Goal: Task Accomplishment & Management: Manage account settings

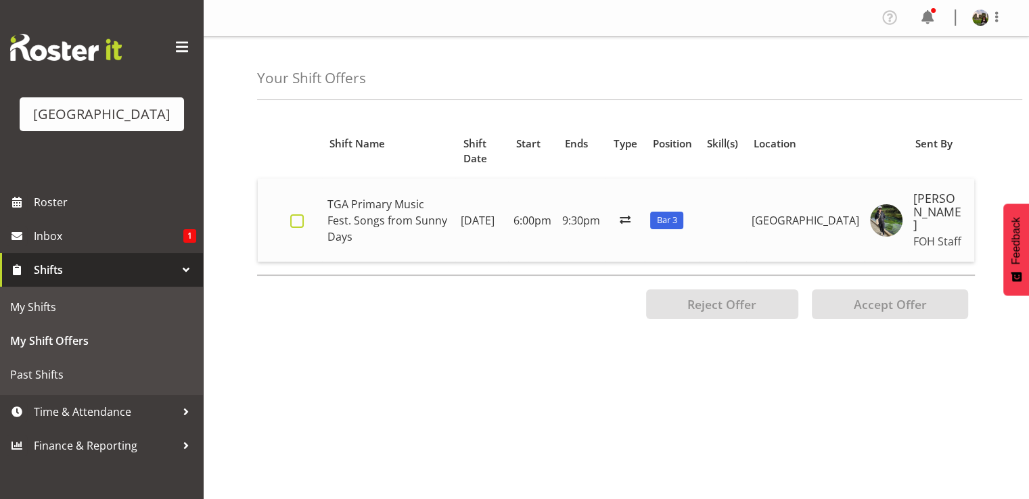
click at [298, 214] on span at bounding box center [297, 221] width 14 height 14
checkbox input "true"
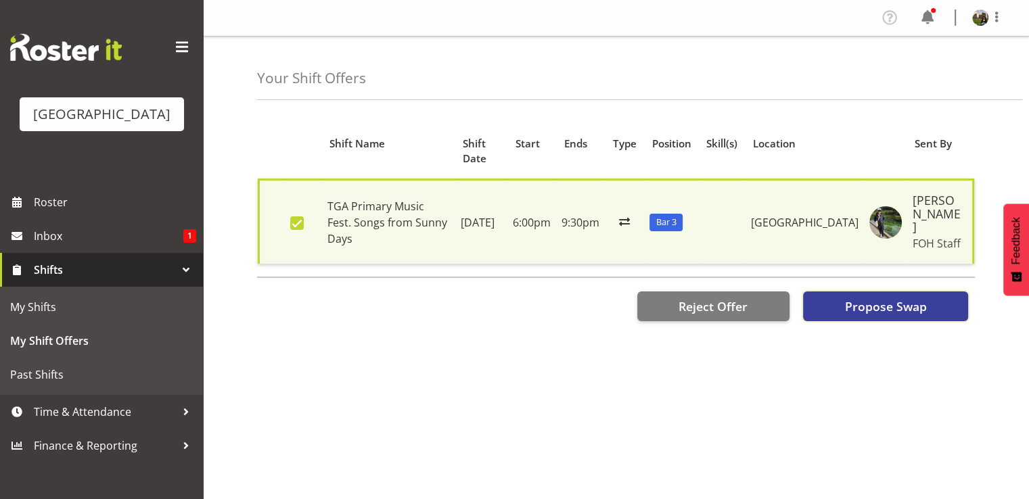
click at [843, 292] on button "Propose Swap" at bounding box center [885, 307] width 165 height 30
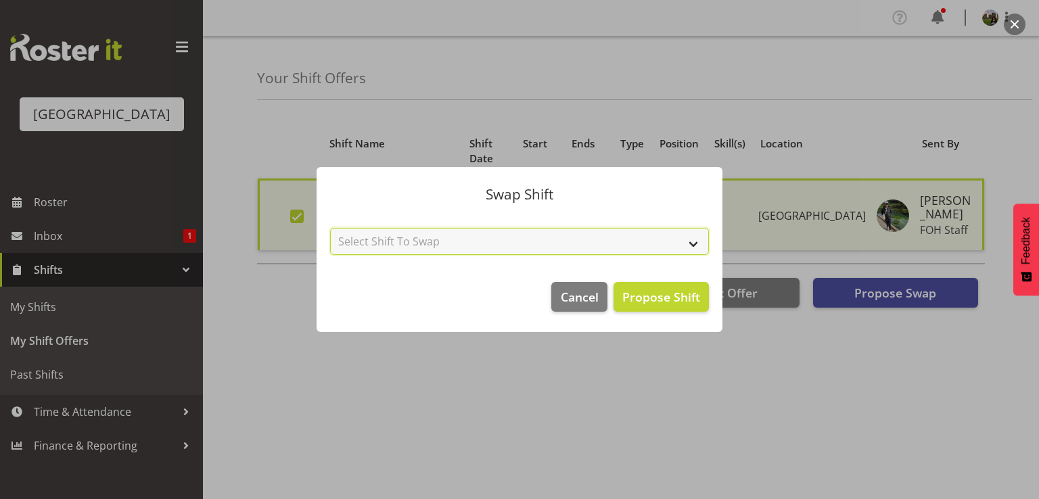
click at [557, 242] on select "Select Shift To Swap No Shift Box Office 1 - 27th Aug (5:30pm until 7:30pm)" at bounding box center [519, 241] width 379 height 27
select select "0"
click at [330, 228] on select "Select Shift To Swap No Shift Box Office 1 - 27th Aug (5:30pm until 7:30pm)" at bounding box center [519, 241] width 379 height 27
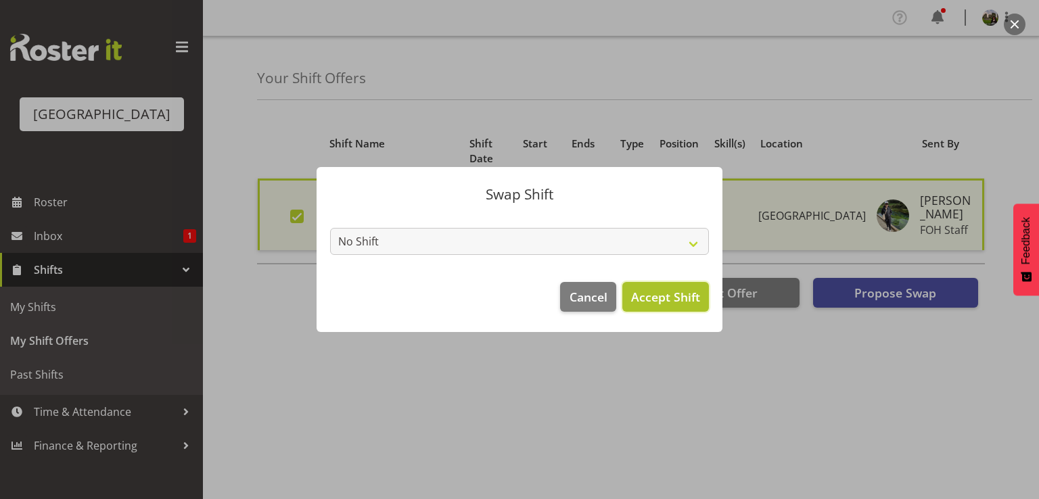
click at [659, 301] on span "Accept Shift" at bounding box center [665, 297] width 69 height 16
checkbox input "false"
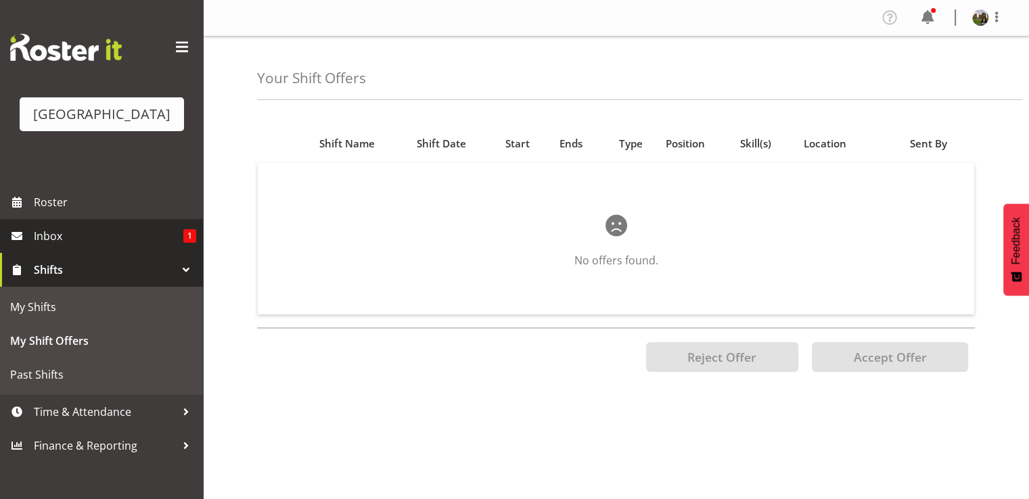
click at [73, 246] on span "Inbox" at bounding box center [109, 236] width 150 height 20
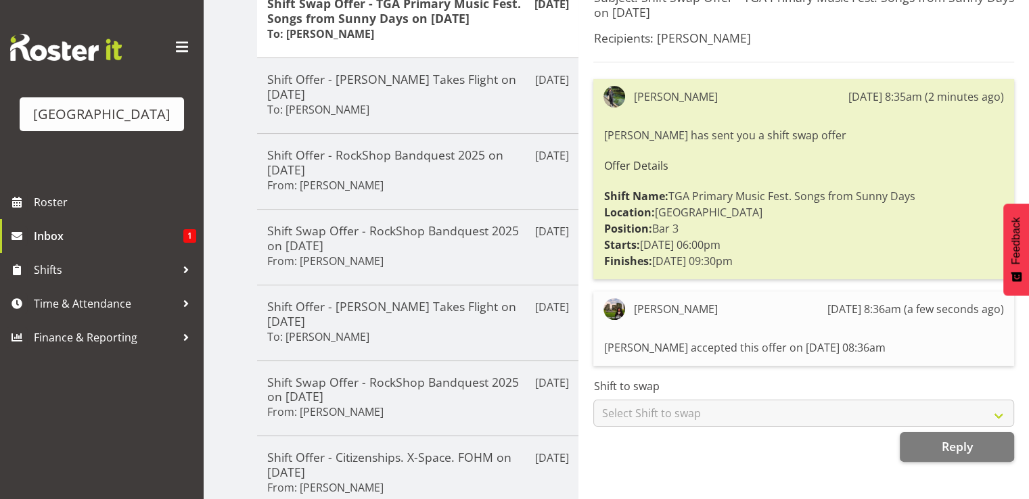
scroll to position [203, 0]
click at [944, 446] on span "Reply" at bounding box center [956, 446] width 31 height 16
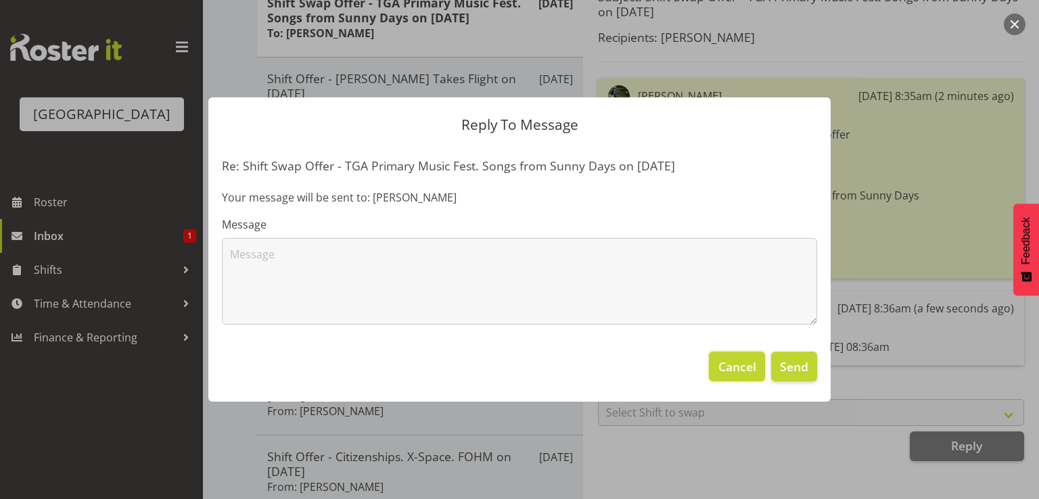
click at [731, 368] on span "Cancel" at bounding box center [737, 367] width 38 height 18
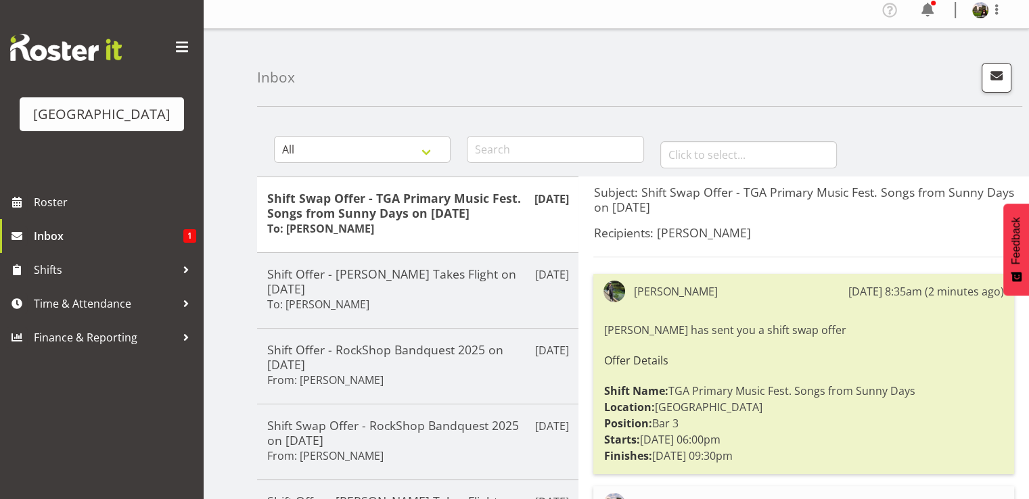
scroll to position [0, 0]
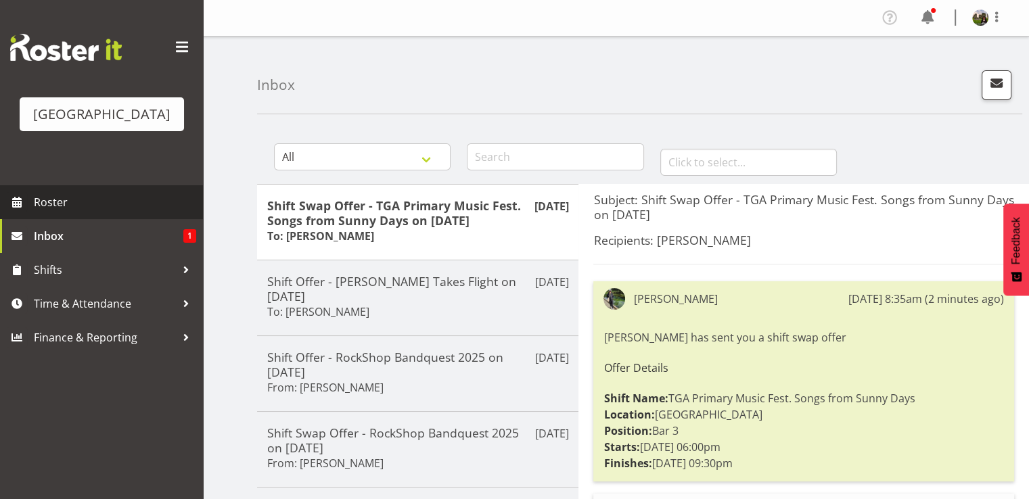
click at [58, 212] on span "Roster" at bounding box center [115, 202] width 162 height 20
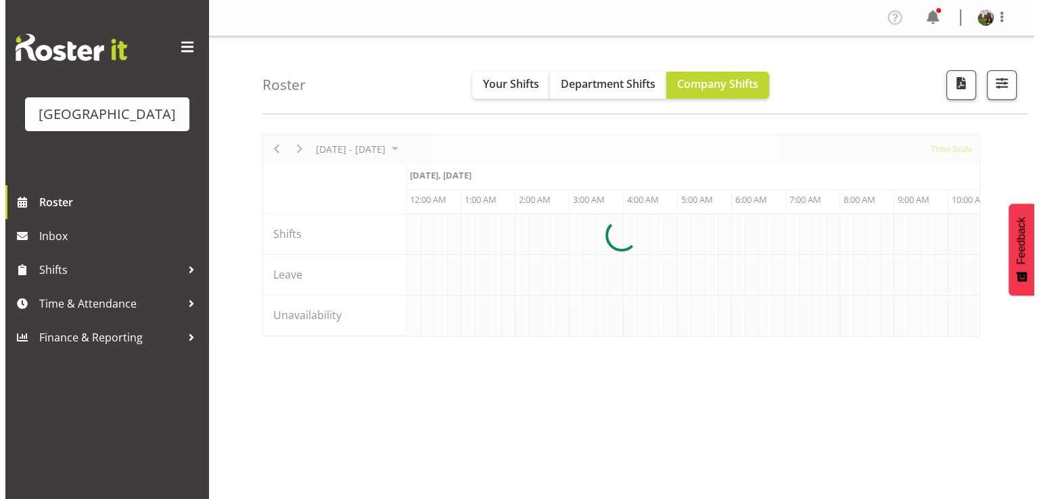
scroll to position [0, 5682]
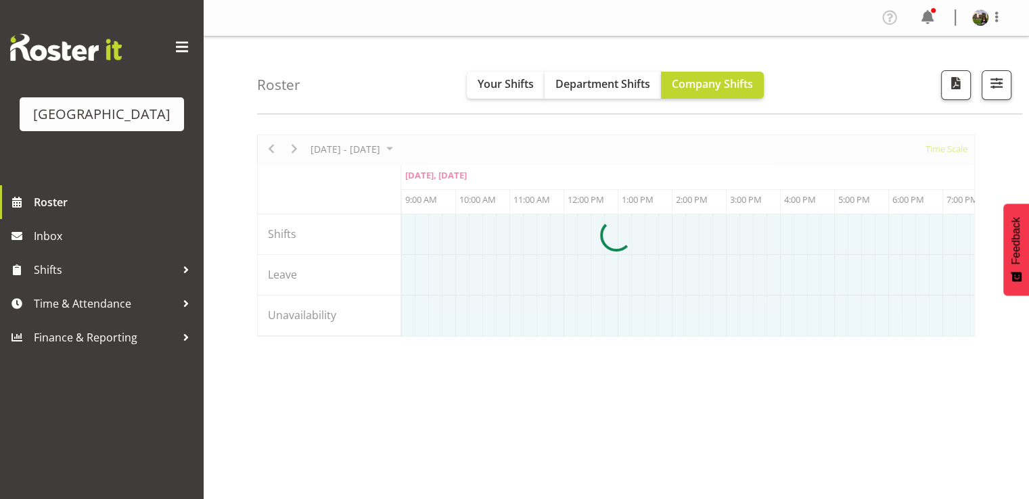
click at [942, 147] on div at bounding box center [616, 236] width 718 height 202
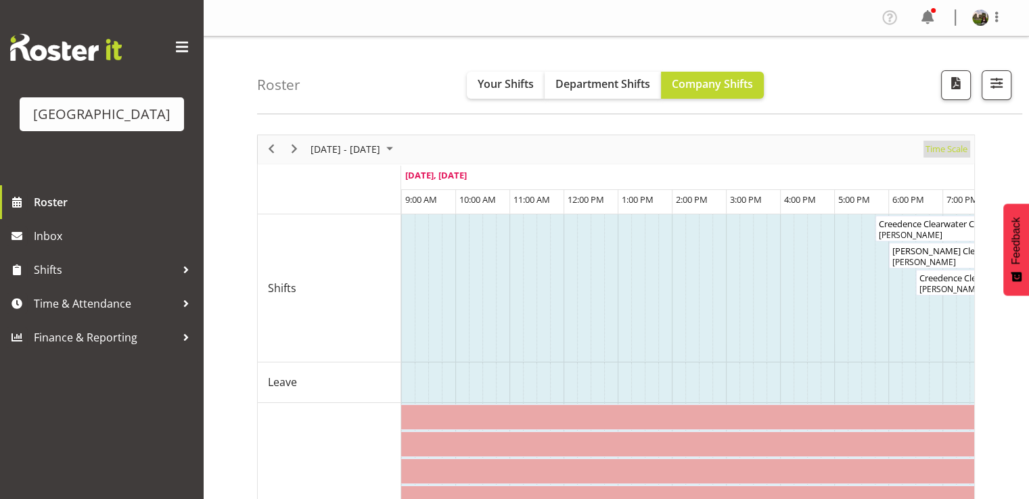
click at [942, 149] on span "Time Scale" at bounding box center [946, 149] width 45 height 17
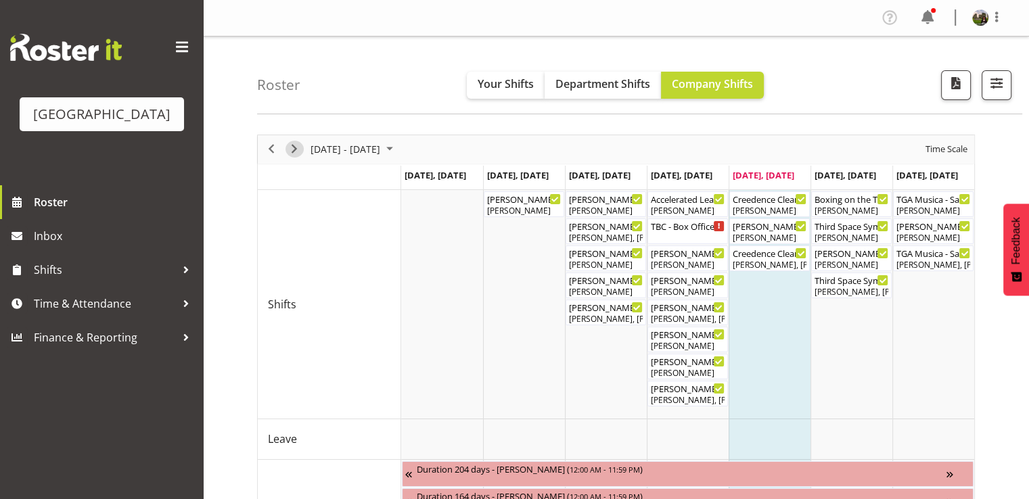
click at [292, 141] on span "Next" at bounding box center [294, 149] width 16 height 17
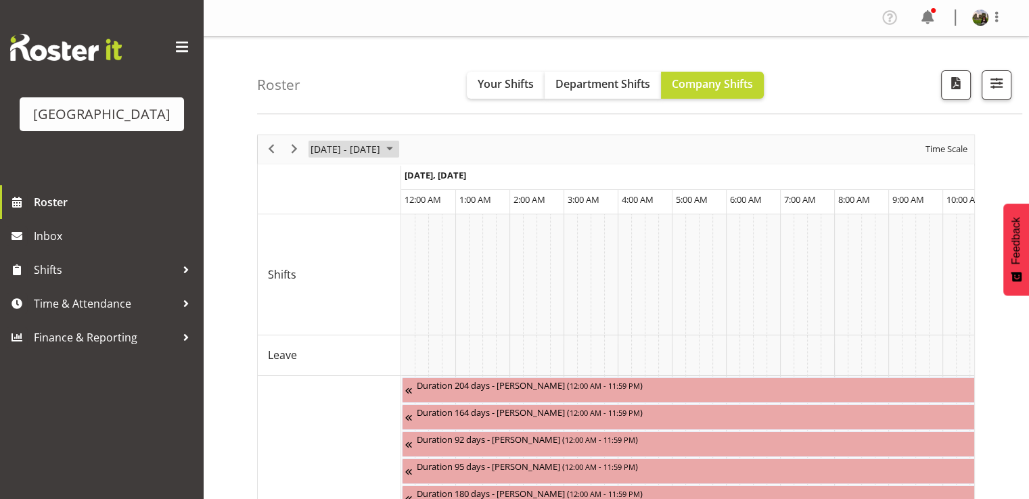
click at [398, 148] on span "August 2025" at bounding box center [390, 149] width 16 height 17
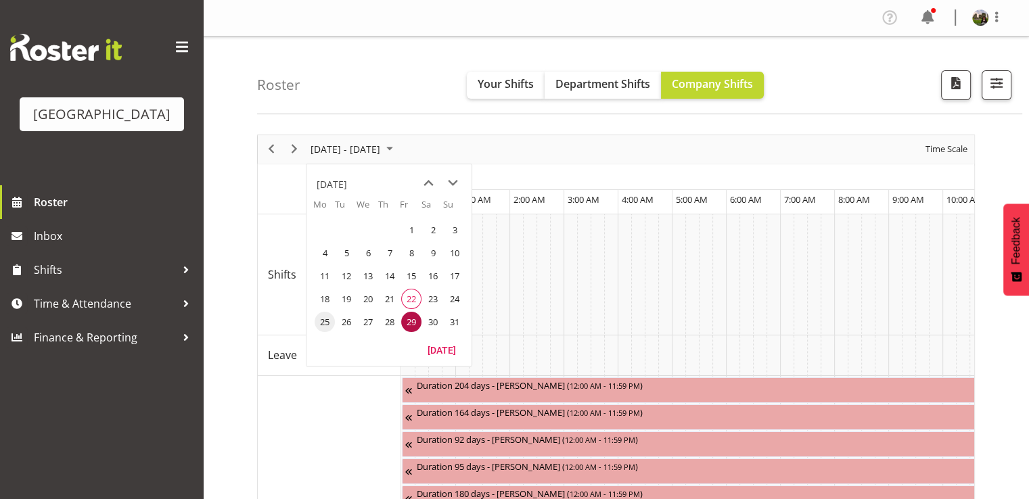
click at [323, 315] on span "25" at bounding box center [325, 322] width 20 height 20
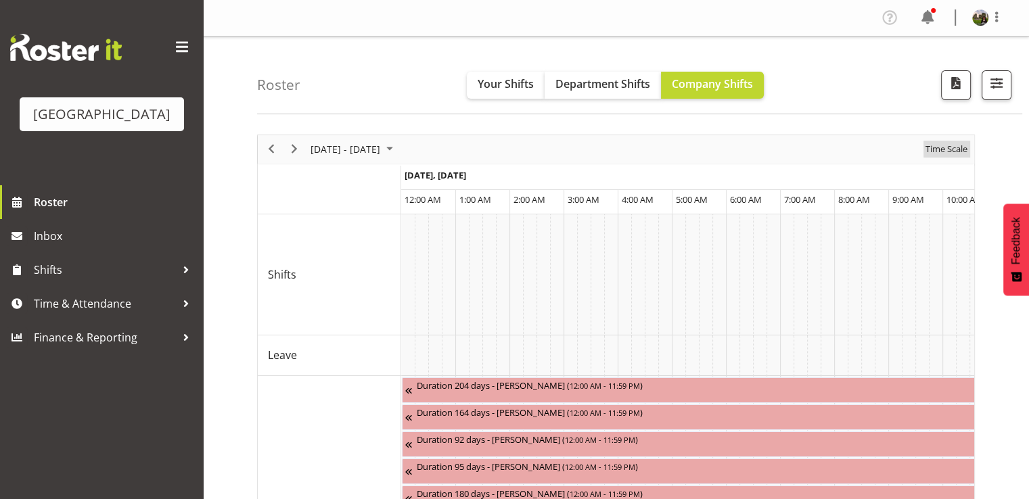
click at [936, 148] on span "Time Scale" at bounding box center [946, 149] width 45 height 17
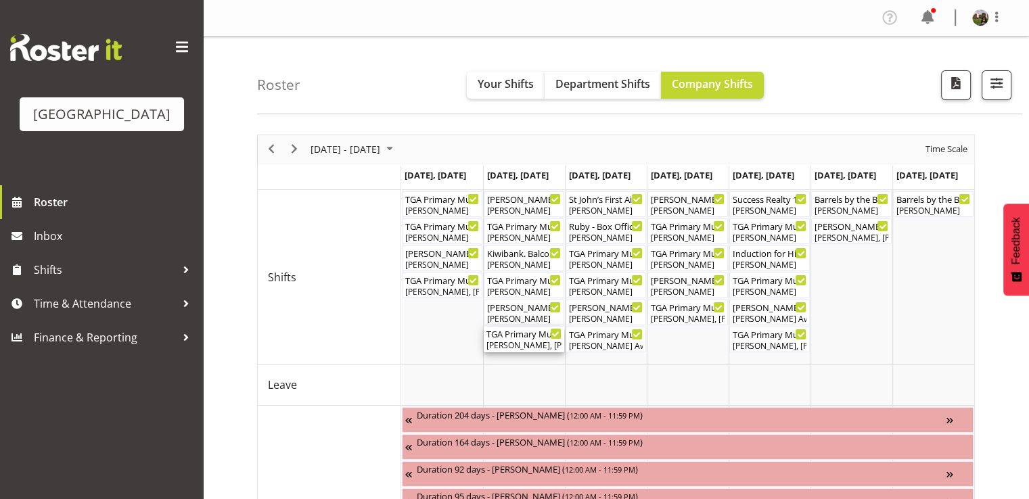
click at [515, 344] on div "[PERSON_NAME], [PERSON_NAME], [PERSON_NAME], [PERSON_NAME], [PERSON_NAME], [PER…" at bounding box center [523, 346] width 75 height 12
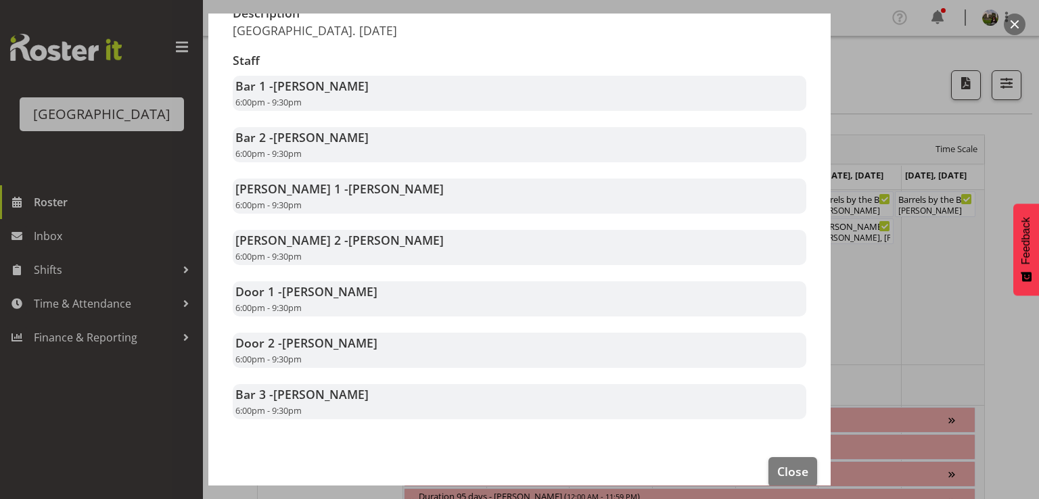
scroll to position [271, 0]
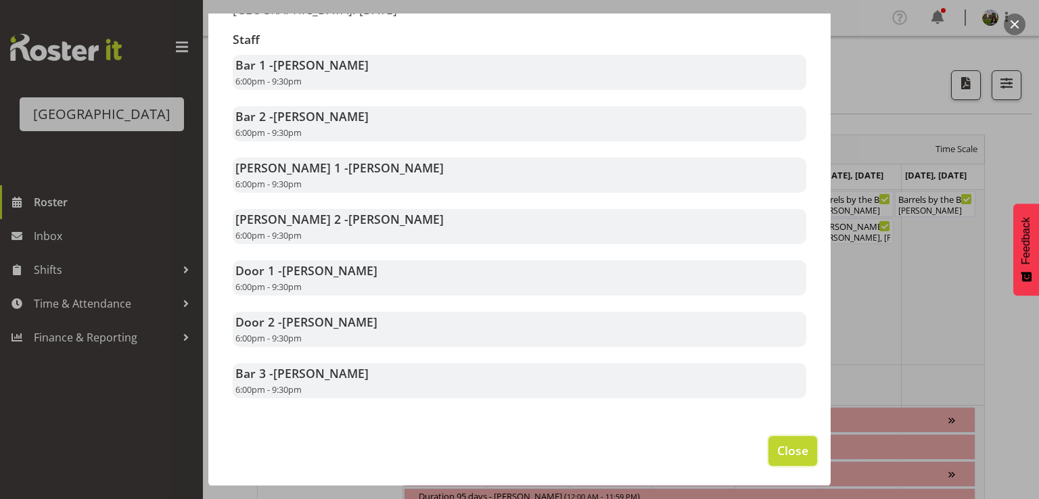
click at [792, 457] on span "Close" at bounding box center [792, 451] width 31 height 18
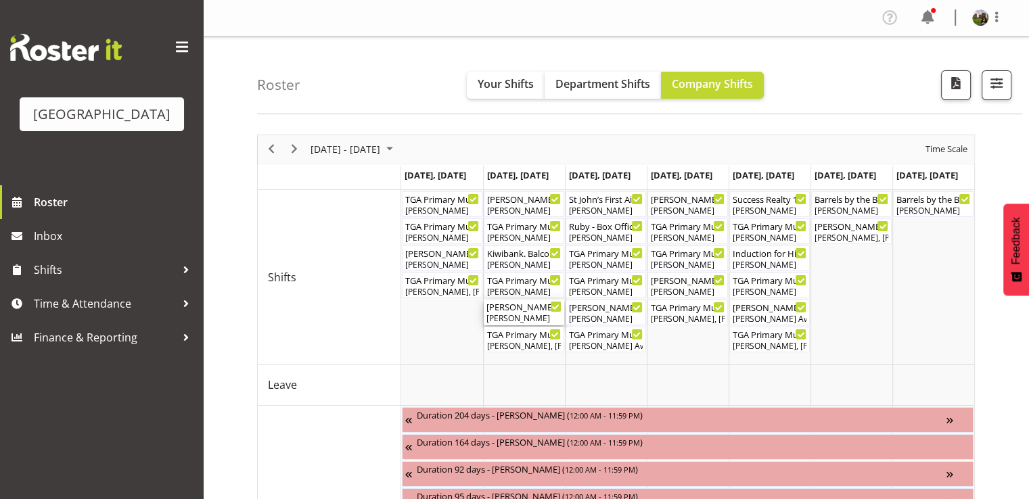
click at [513, 313] on div "[PERSON_NAME]" at bounding box center [523, 319] width 75 height 12
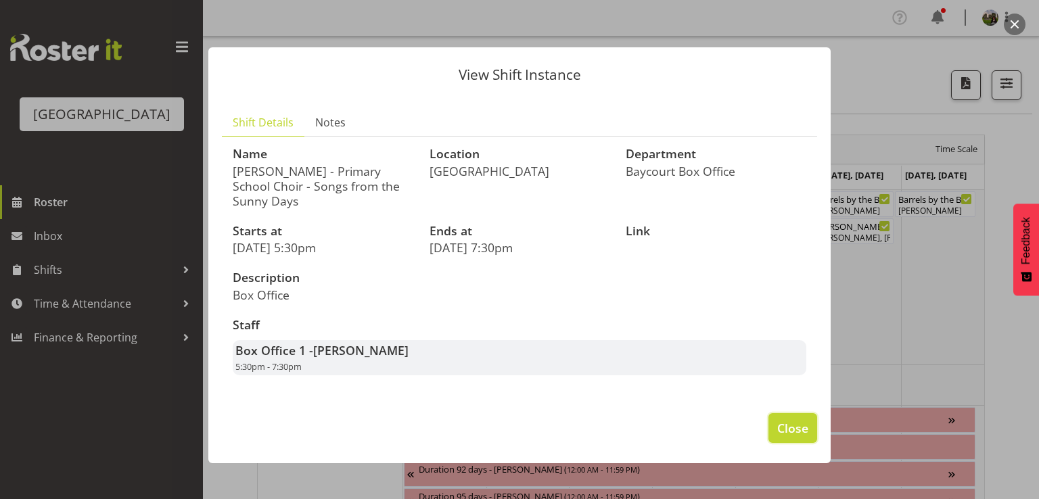
click at [801, 419] on span "Close" at bounding box center [792, 428] width 31 height 18
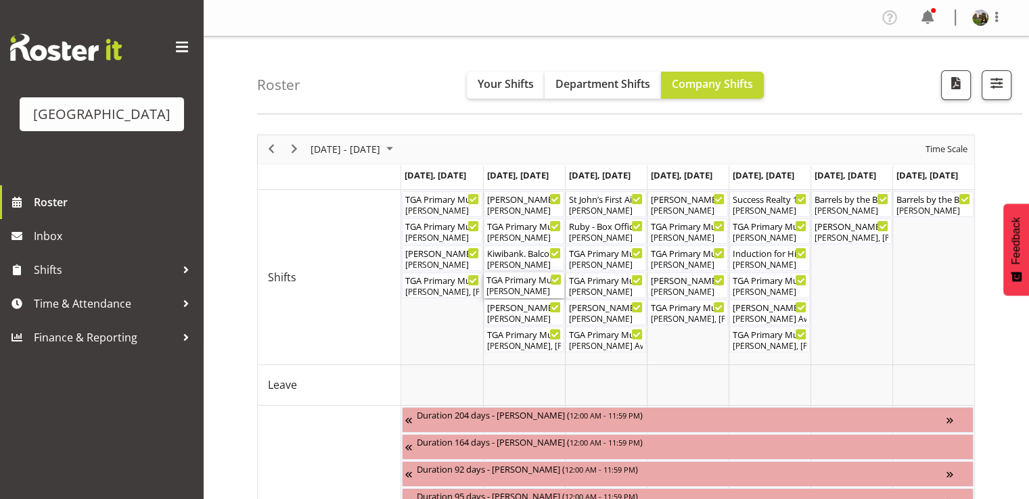
click at [506, 290] on div "[PERSON_NAME]" at bounding box center [523, 291] width 75 height 12
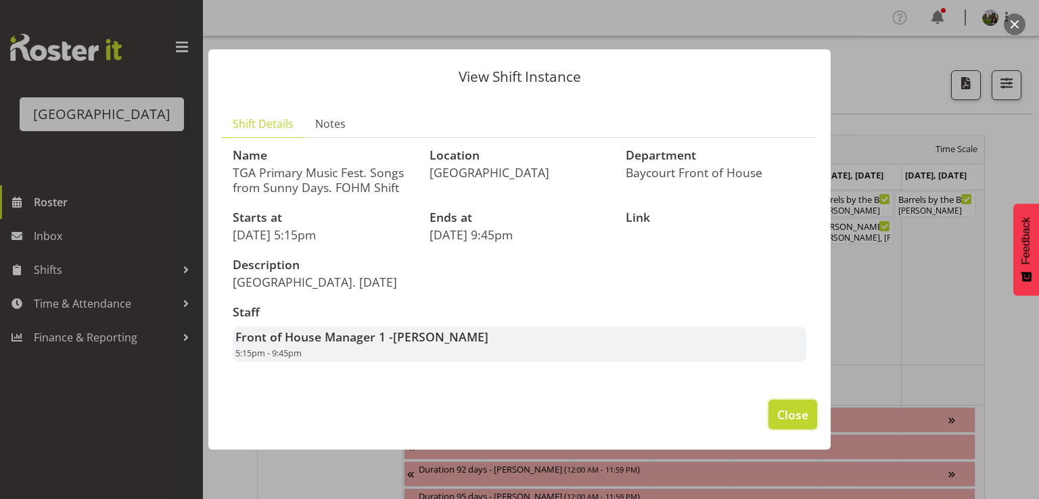
click at [790, 409] on span "Close" at bounding box center [792, 415] width 31 height 18
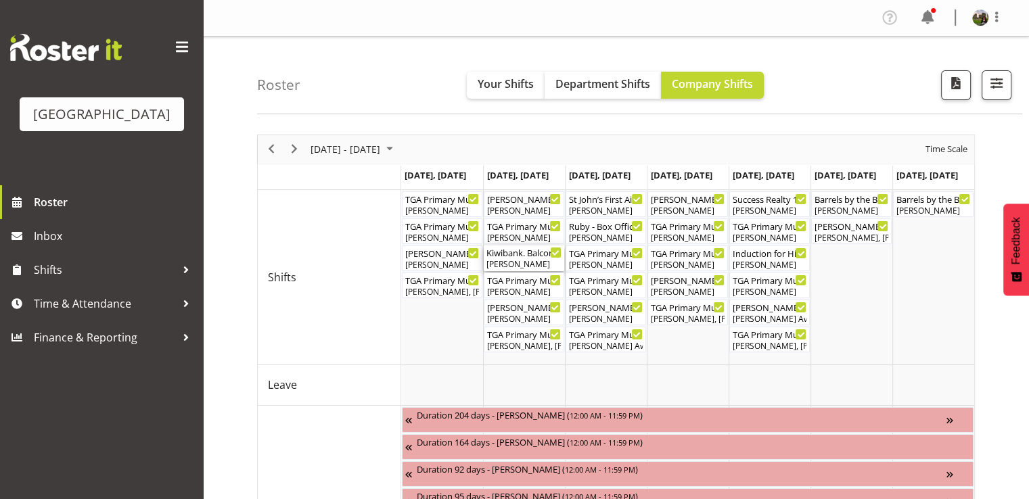
click at [515, 264] on div "[PERSON_NAME]" at bounding box center [523, 264] width 75 height 12
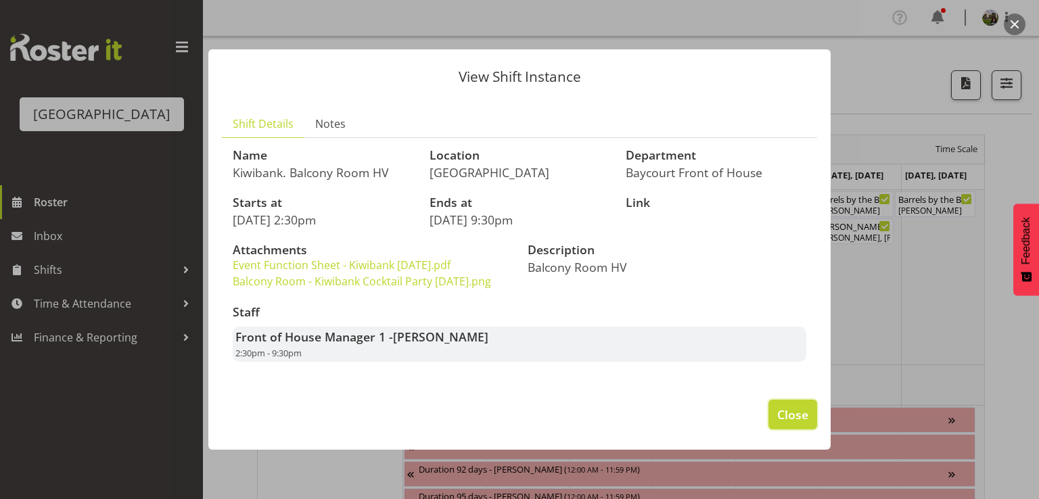
click at [790, 423] on span "Close" at bounding box center [792, 415] width 31 height 18
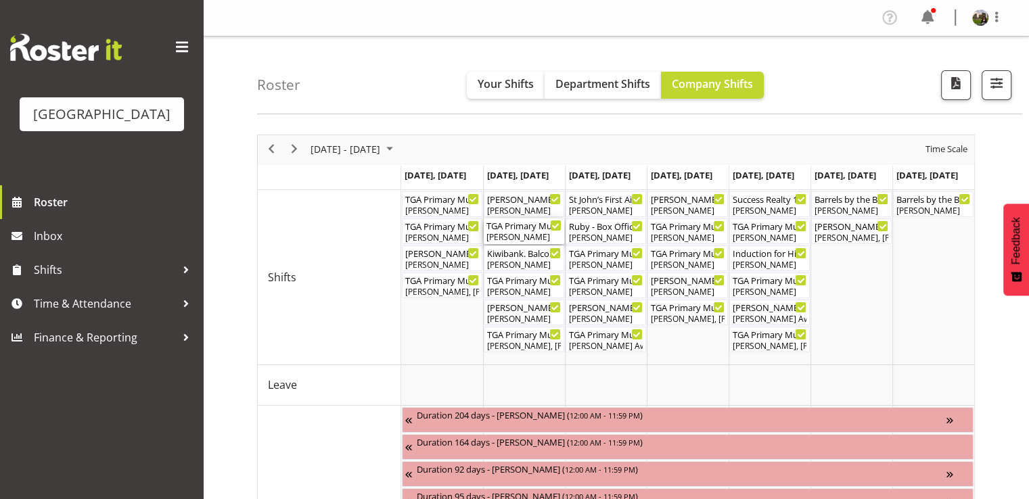
click at [514, 229] on div "TGA Primary Music Fest. Minder. [DATE] ( 12:00 PM - 02:30 PM )" at bounding box center [523, 226] width 75 height 14
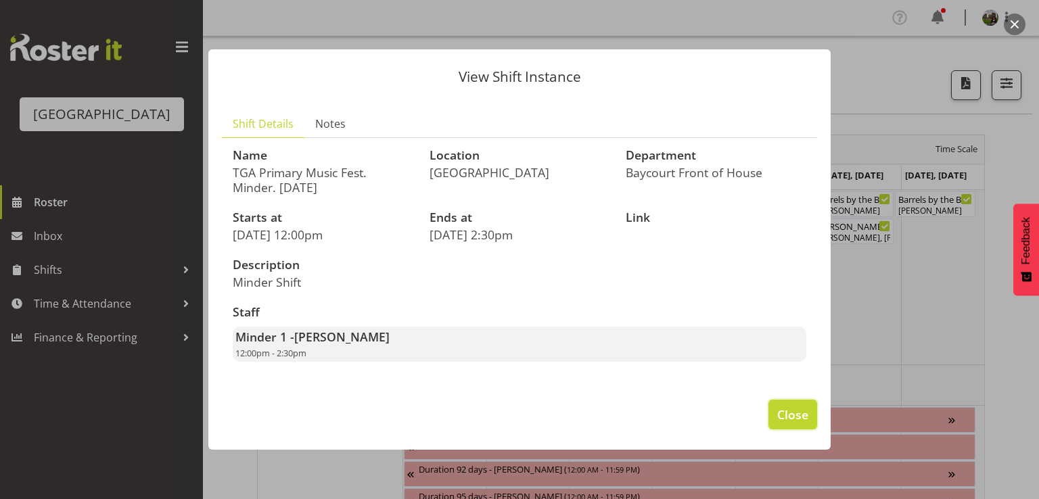
click at [790, 412] on span "Close" at bounding box center [792, 415] width 31 height 18
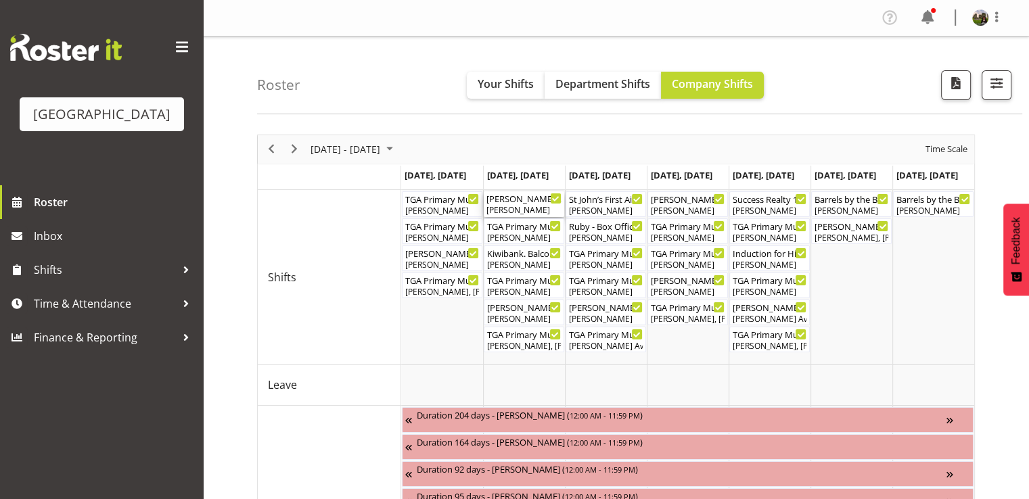
click at [513, 203] on div "[PERSON_NAME] - Box Office (Daytime Shifts) ( 10:00 AM - 02:00 PM )" at bounding box center [523, 198] width 75 height 14
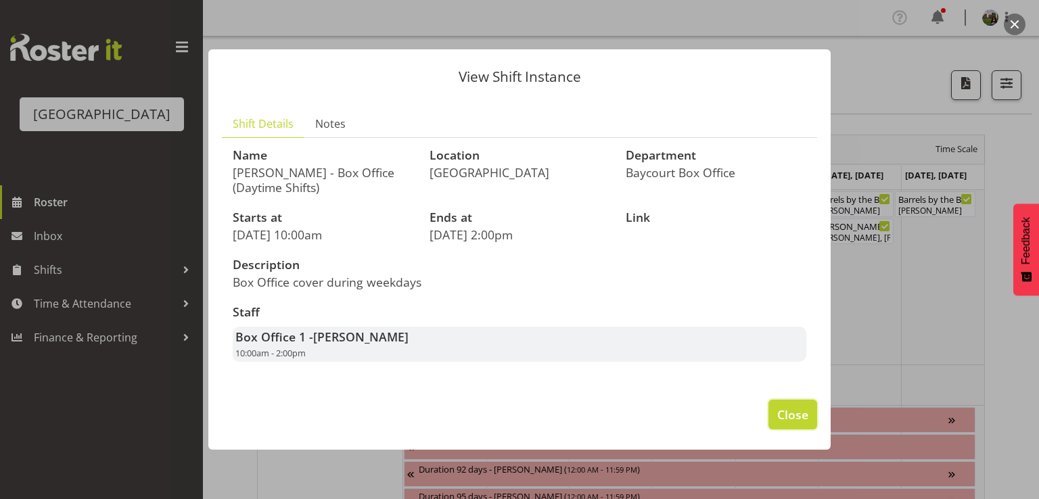
click at [790, 408] on span "Close" at bounding box center [792, 415] width 31 height 18
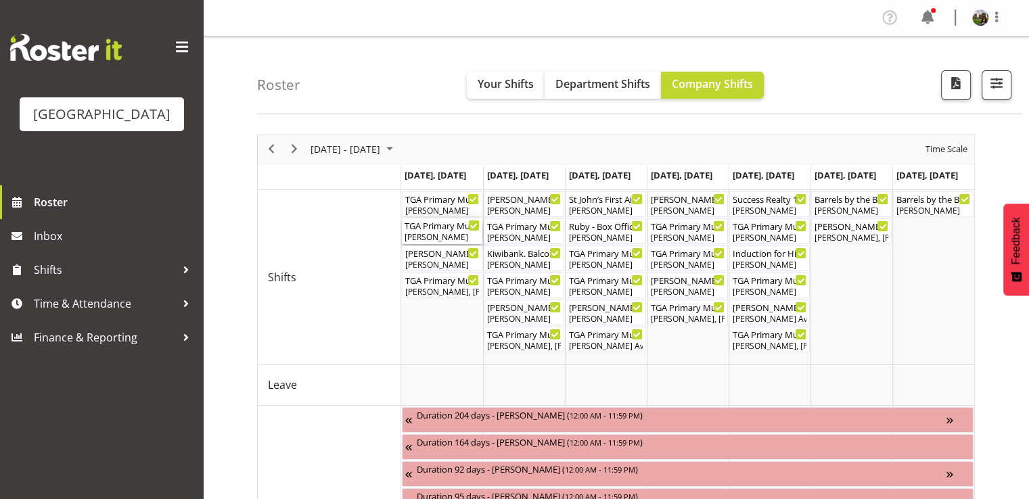
click at [433, 227] on div "TGA Primary Music Fest. Songs from Sunny Days. FOHM Shift ( 05:15 PM - 09:45 PM…" at bounding box center [442, 226] width 75 height 14
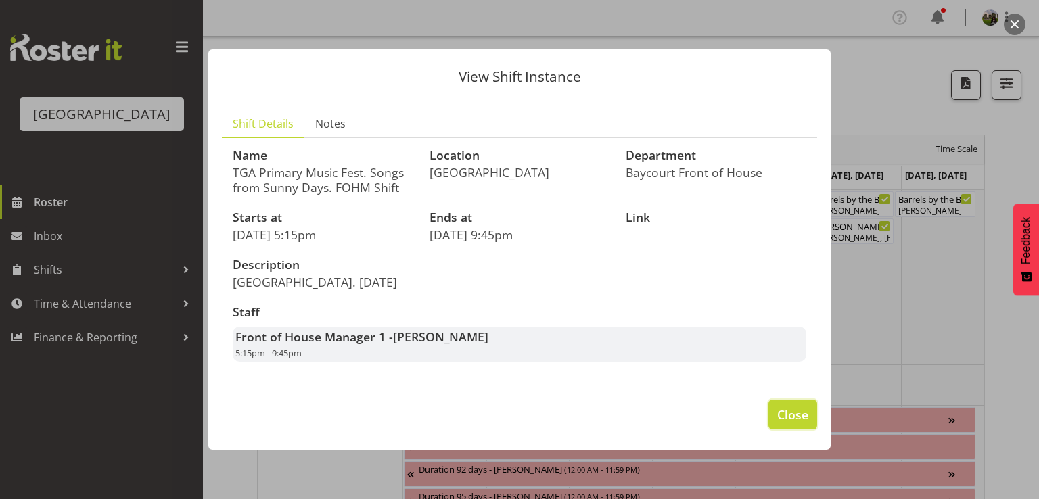
click at [783, 411] on span "Close" at bounding box center [792, 415] width 31 height 18
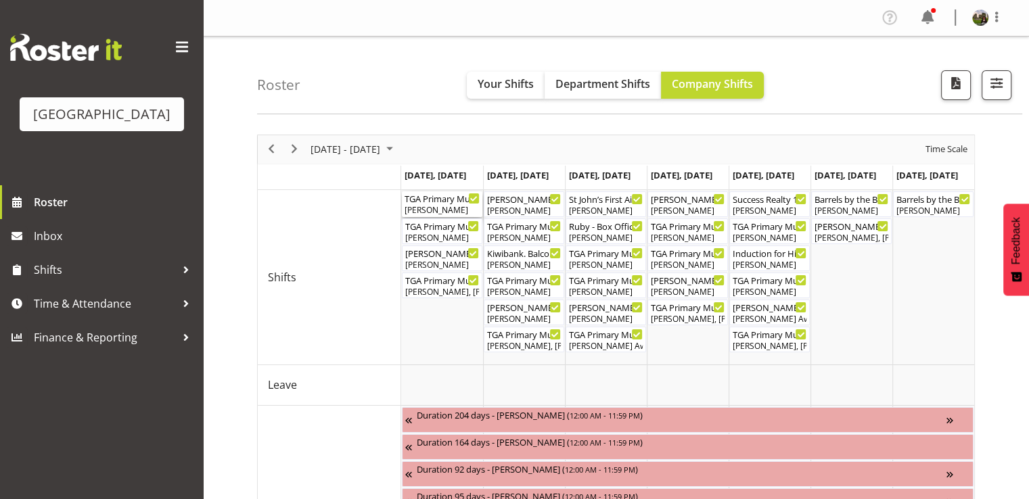
click at [438, 206] on div "[PERSON_NAME]" at bounding box center [442, 210] width 75 height 12
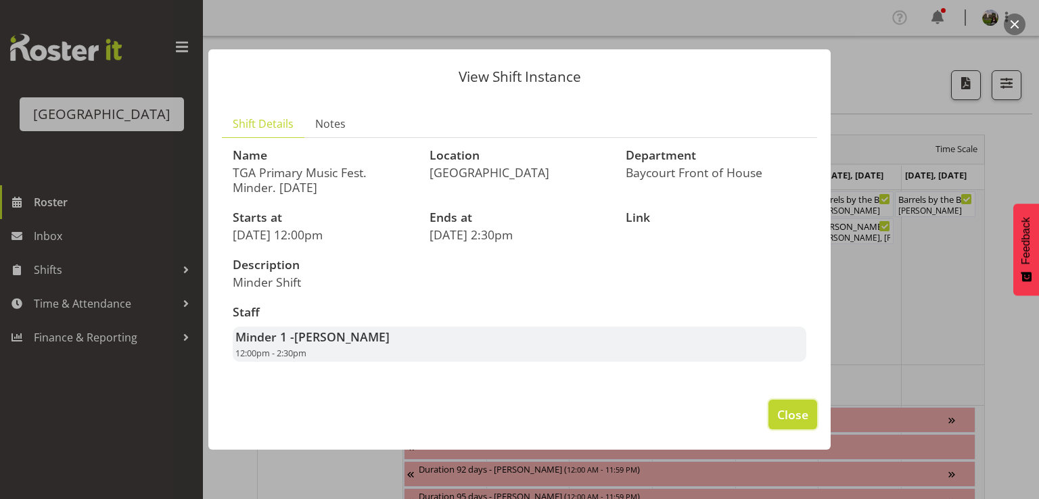
click at [807, 413] on span "Close" at bounding box center [792, 415] width 31 height 18
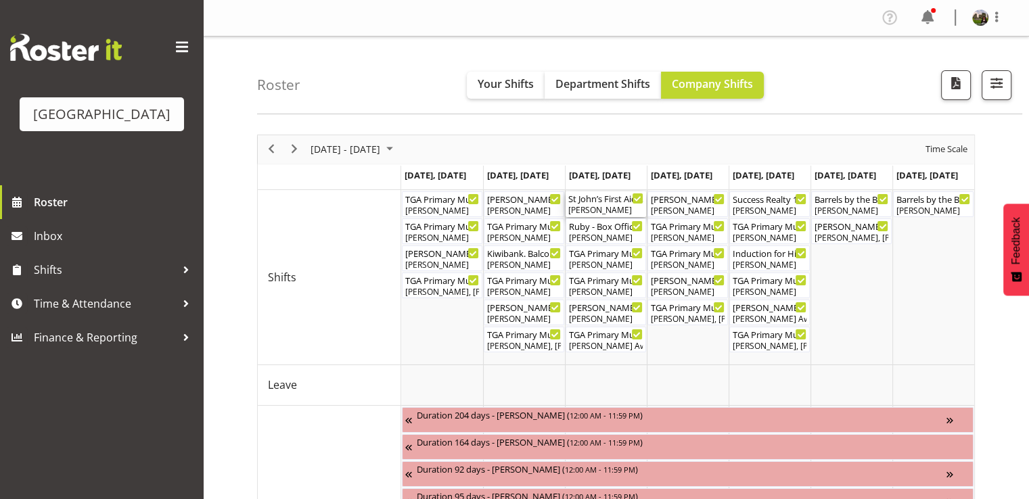
click at [613, 204] on div "[PERSON_NAME]" at bounding box center [605, 210] width 75 height 12
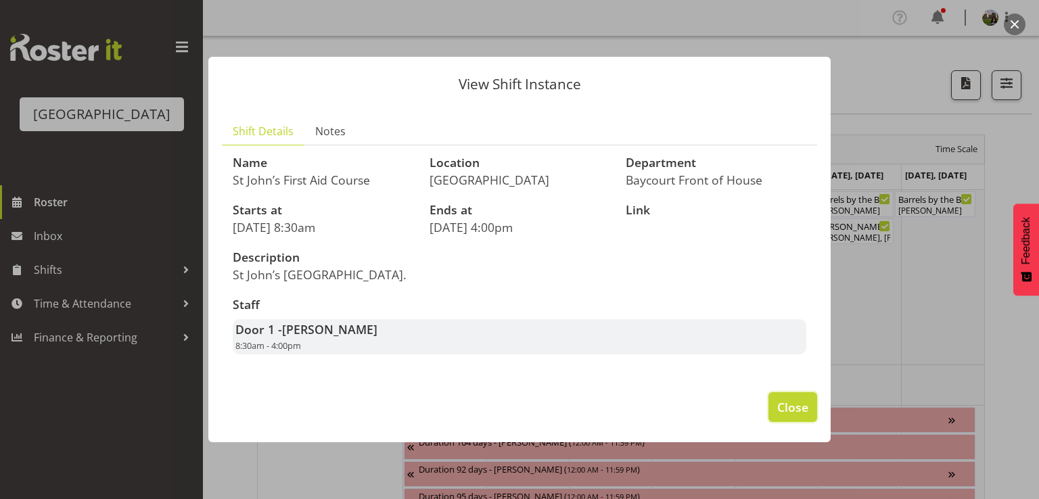
click at [790, 416] on span "Close" at bounding box center [792, 407] width 31 height 18
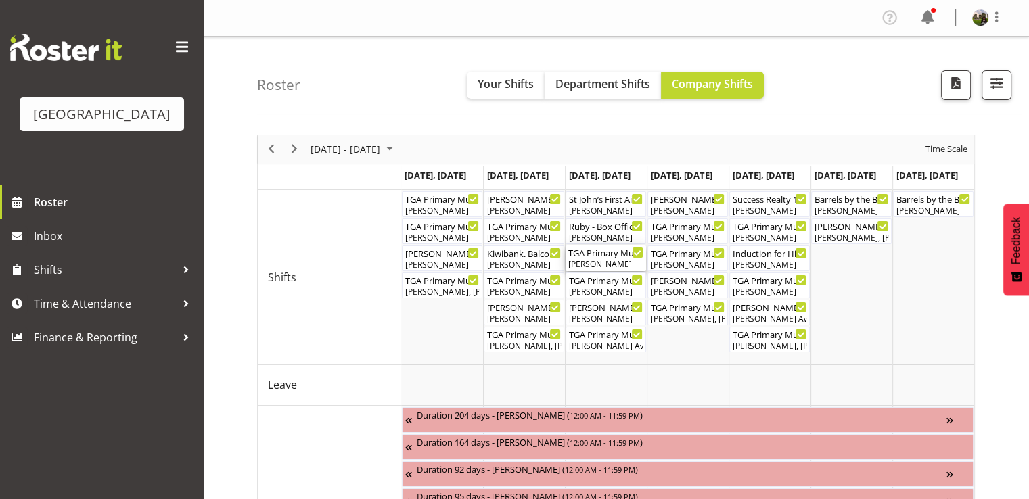
click at [590, 262] on div "[PERSON_NAME]" at bounding box center [605, 264] width 75 height 12
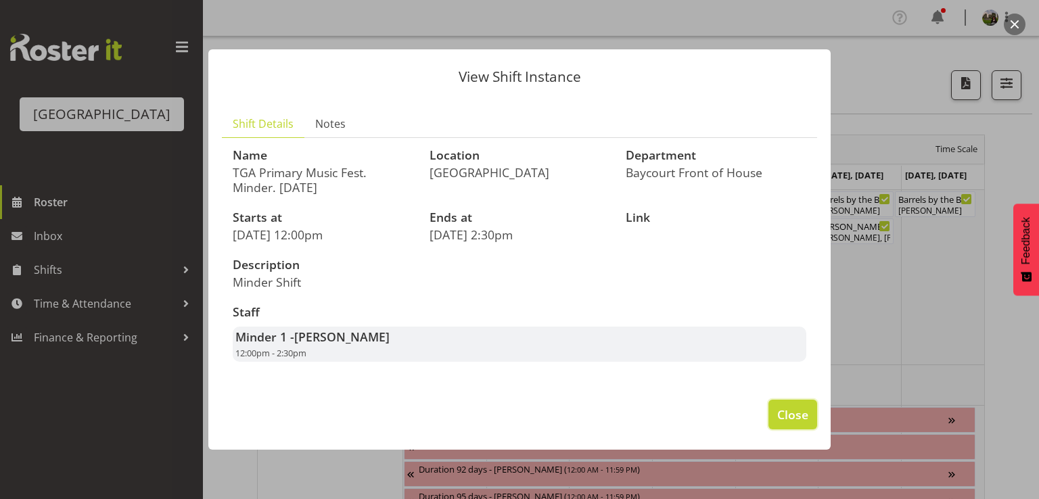
click at [782, 424] on button "Close" at bounding box center [792, 415] width 49 height 30
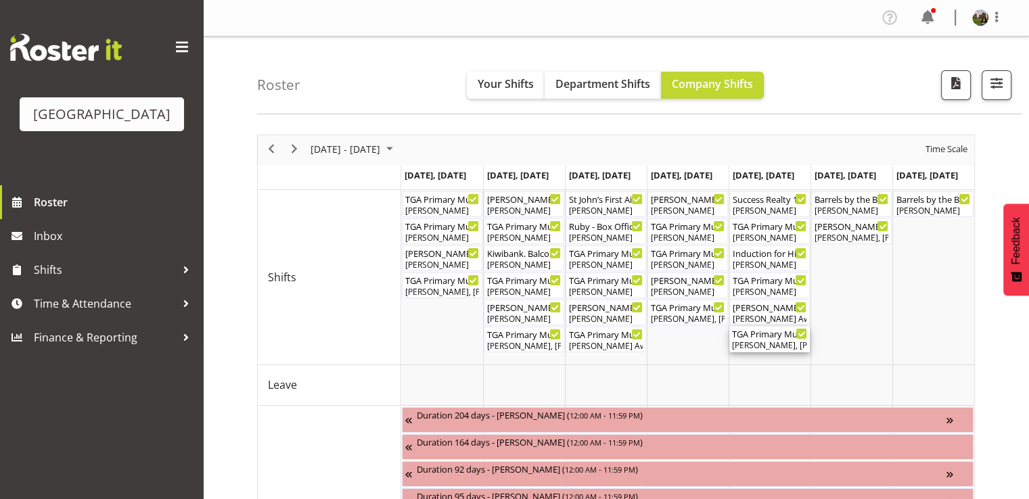
click at [763, 340] on div "[PERSON_NAME], [PERSON_NAME], [PERSON_NAME], [PERSON_NAME], [PERSON_NAME], [PER…" at bounding box center [769, 346] width 75 height 12
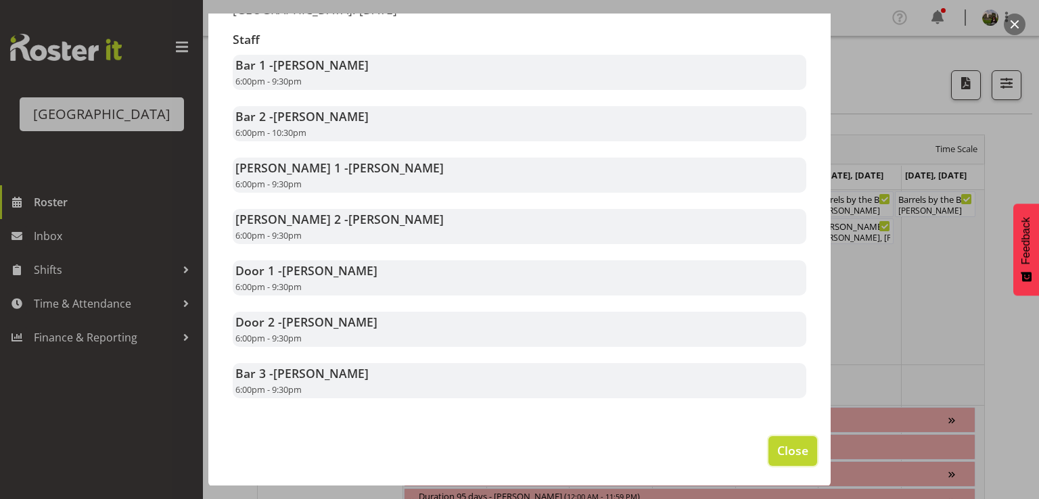
click at [793, 442] on span "Close" at bounding box center [792, 451] width 31 height 18
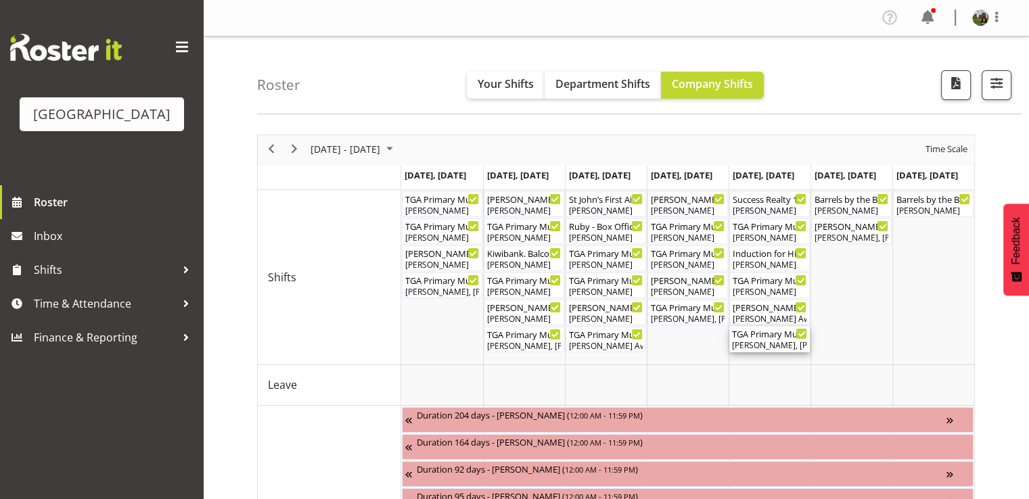
click at [755, 342] on div "[PERSON_NAME], [PERSON_NAME], [PERSON_NAME], [PERSON_NAME], [PERSON_NAME], [PER…" at bounding box center [769, 346] width 75 height 12
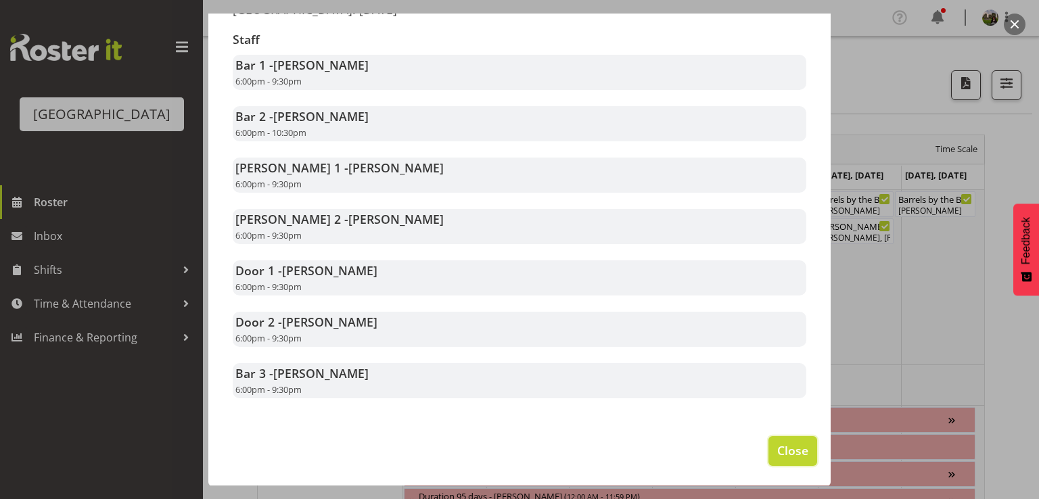
click at [785, 450] on span "Close" at bounding box center [792, 451] width 31 height 18
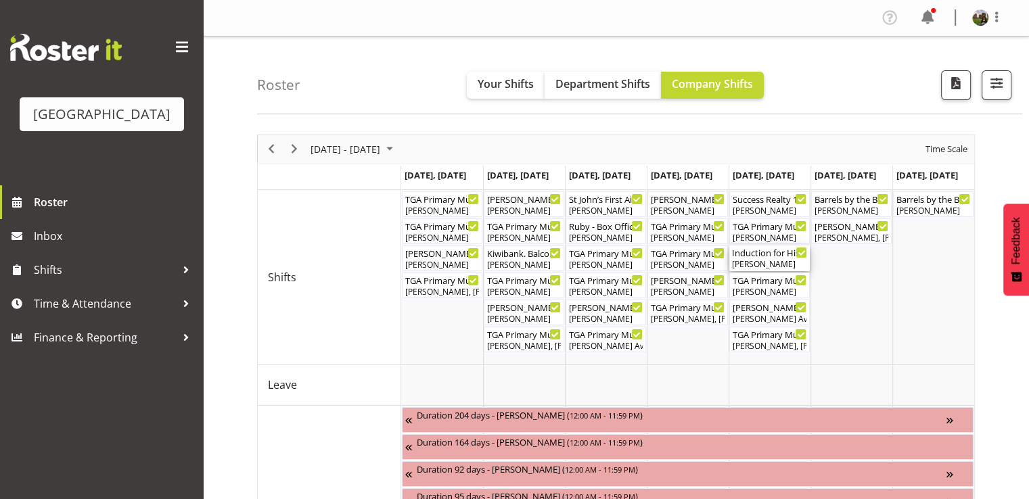
click at [755, 255] on div "Induction for Historic Village ( 02:00 PM - 04:00 PM )" at bounding box center [769, 253] width 75 height 14
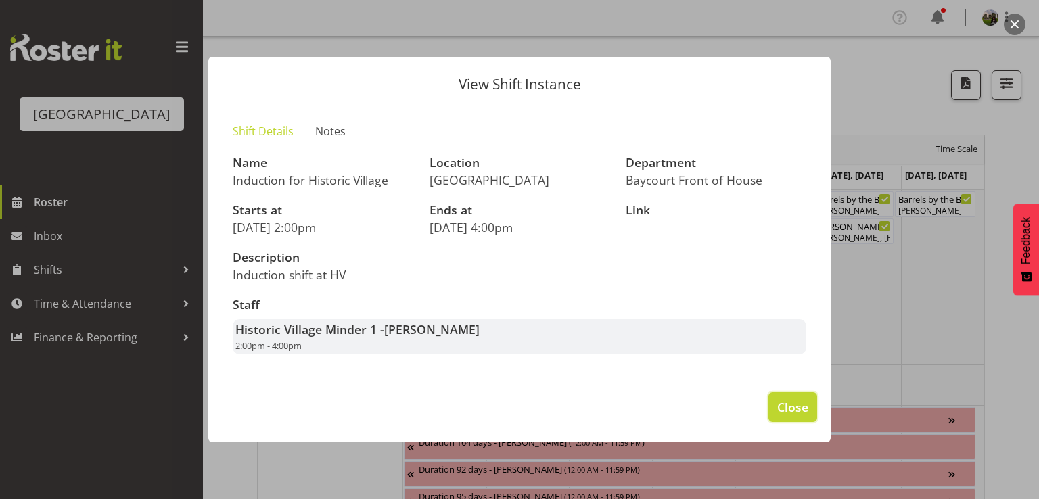
click at [779, 401] on span "Close" at bounding box center [792, 407] width 31 height 18
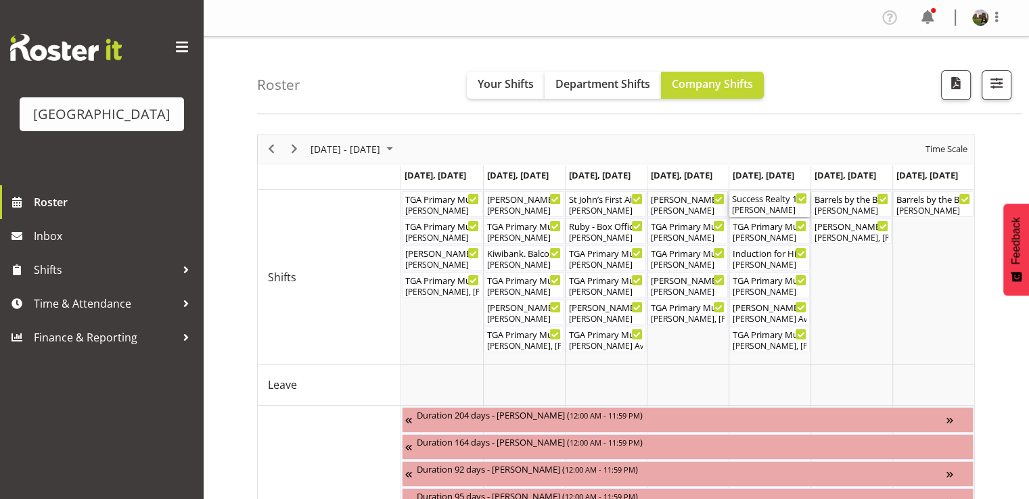
click at [758, 204] on div "[PERSON_NAME]" at bounding box center [769, 210] width 75 height 12
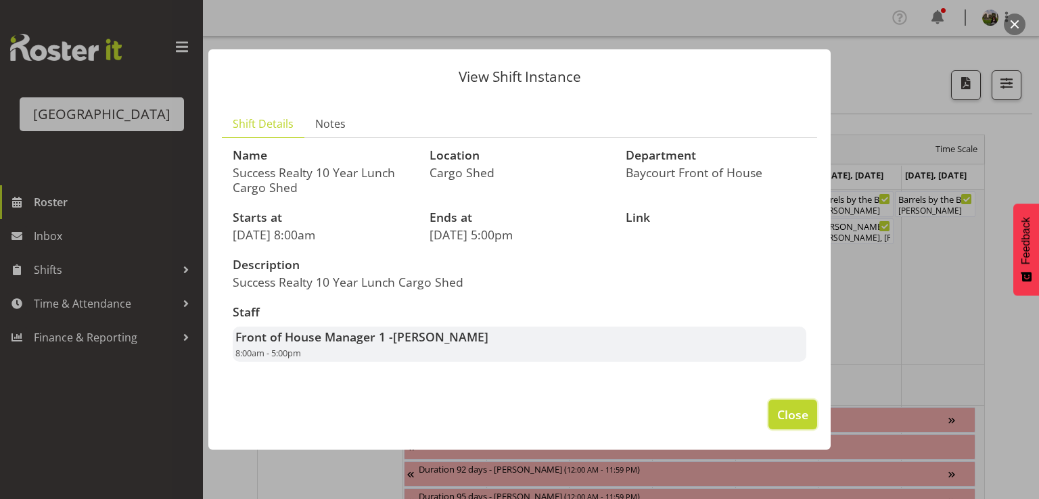
click at [807, 417] on span "Close" at bounding box center [792, 415] width 31 height 18
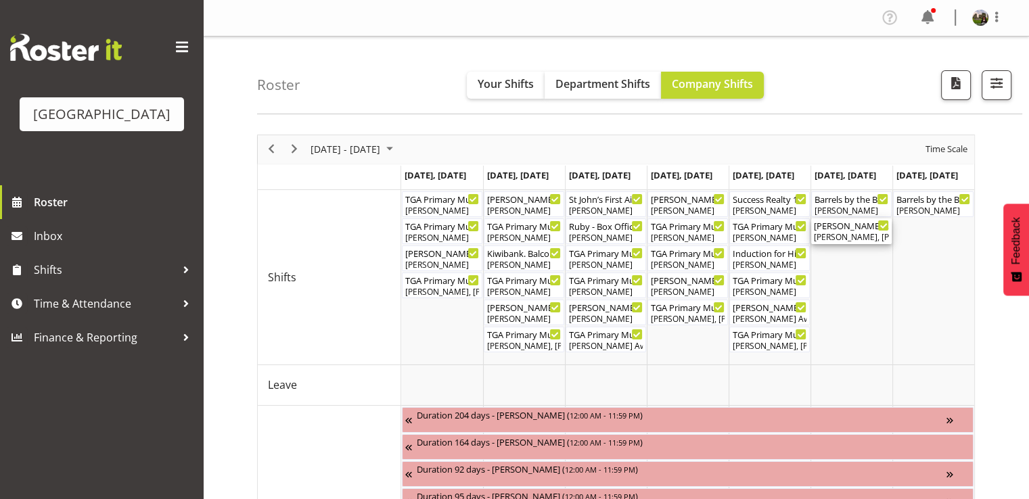
click at [842, 233] on div "[PERSON_NAME], [PERSON_NAME]" at bounding box center [851, 237] width 75 height 12
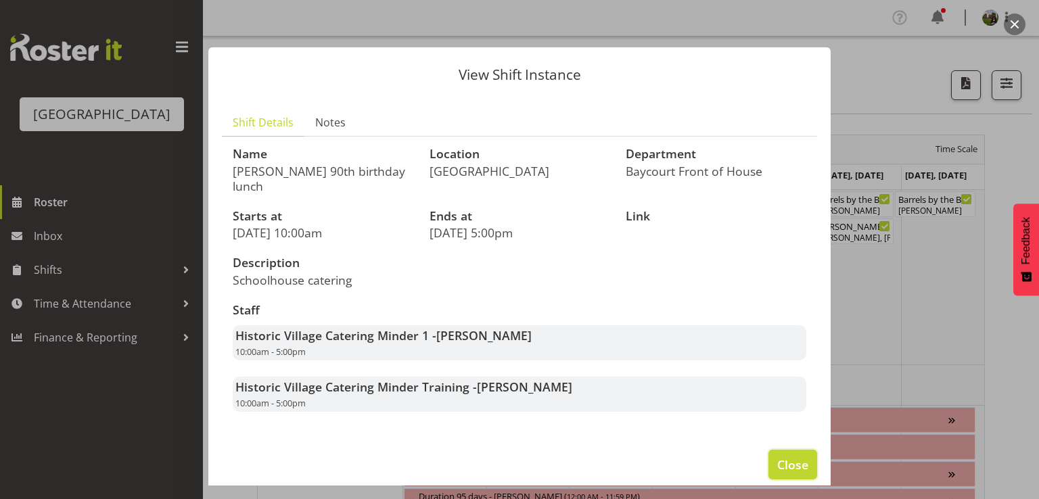
click at [803, 456] on span "Close" at bounding box center [792, 465] width 31 height 18
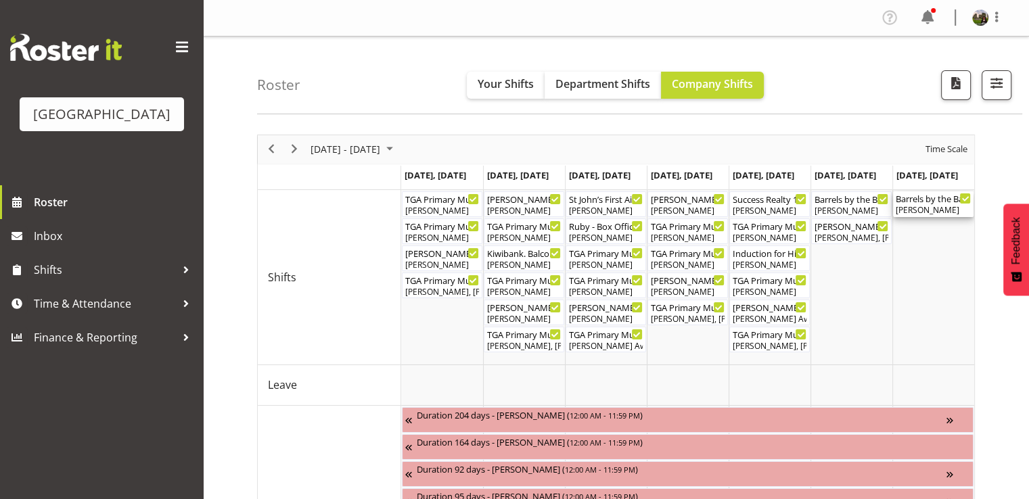
click at [926, 210] on div "[PERSON_NAME]" at bounding box center [933, 210] width 75 height 12
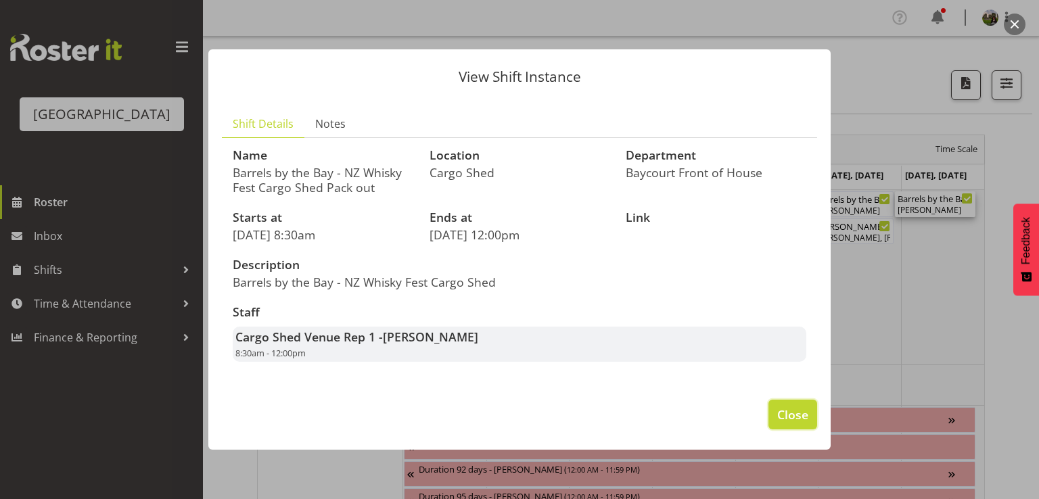
click at [796, 412] on span "Close" at bounding box center [792, 415] width 31 height 18
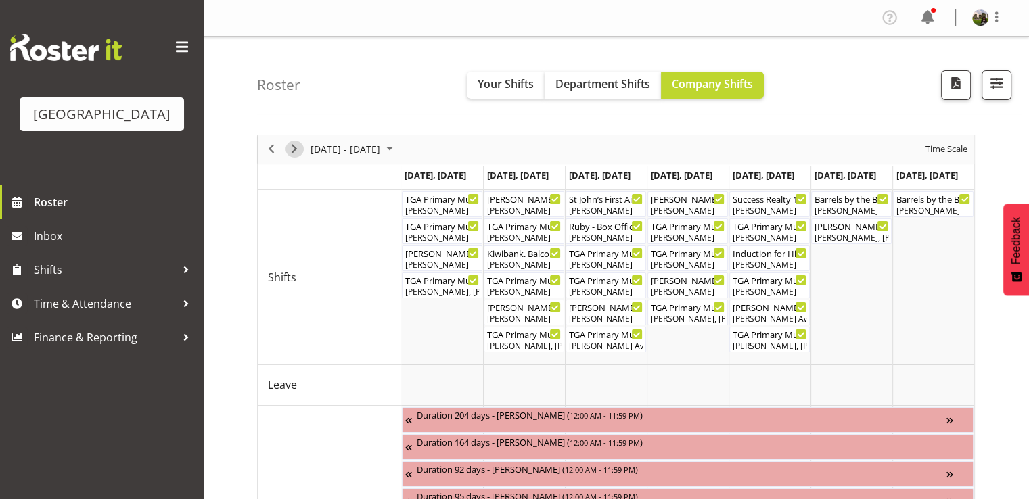
click at [294, 148] on span "Next" at bounding box center [294, 149] width 16 height 17
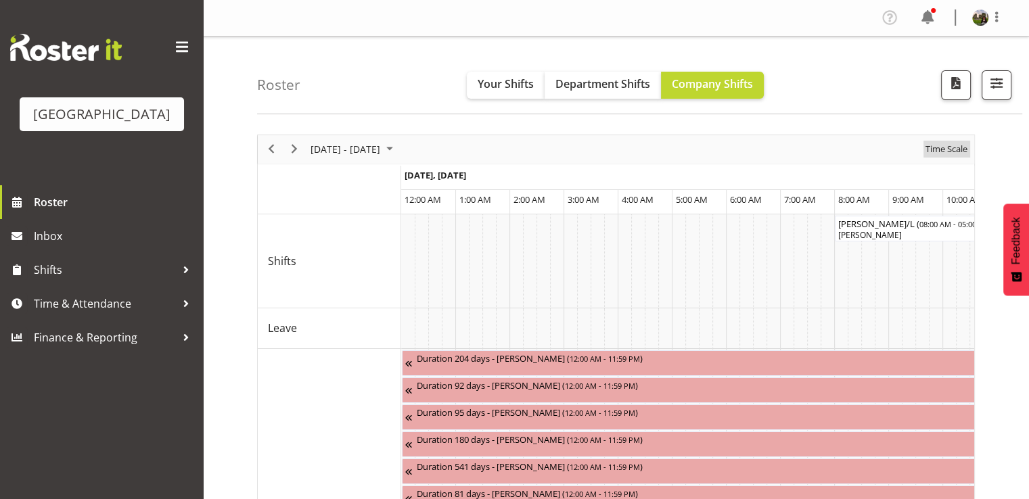
click at [927, 147] on span "Time Scale" at bounding box center [946, 149] width 45 height 17
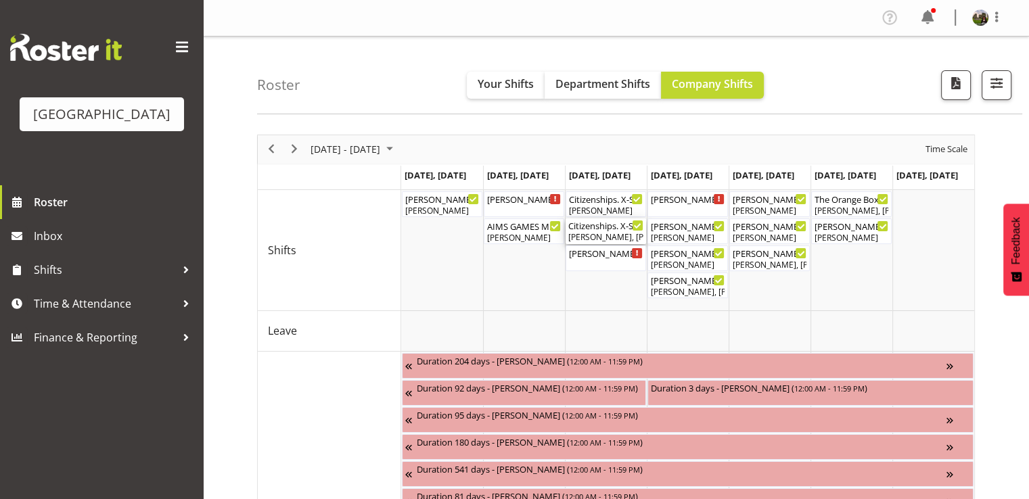
click at [609, 239] on div "[PERSON_NAME], [PERSON_NAME], [PERSON_NAME]" at bounding box center [605, 237] width 75 height 12
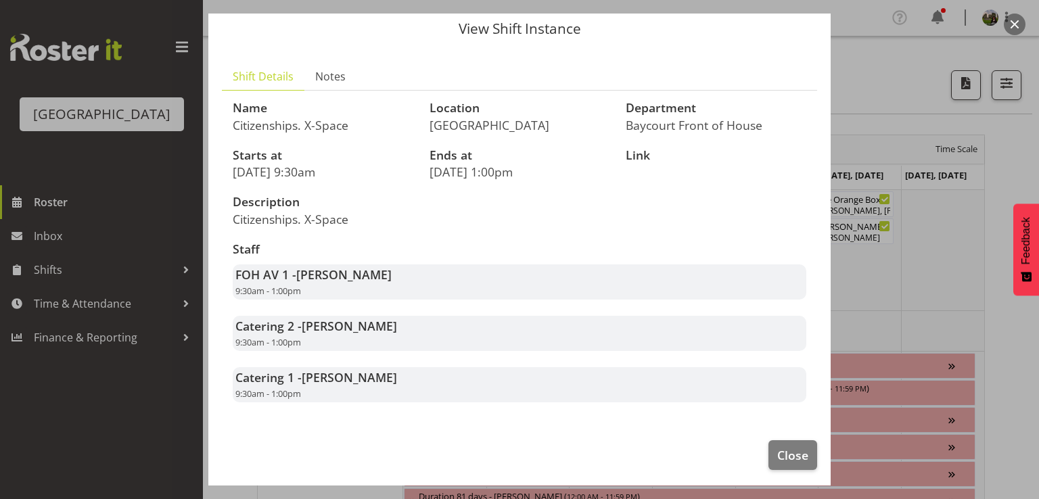
scroll to position [65, 0]
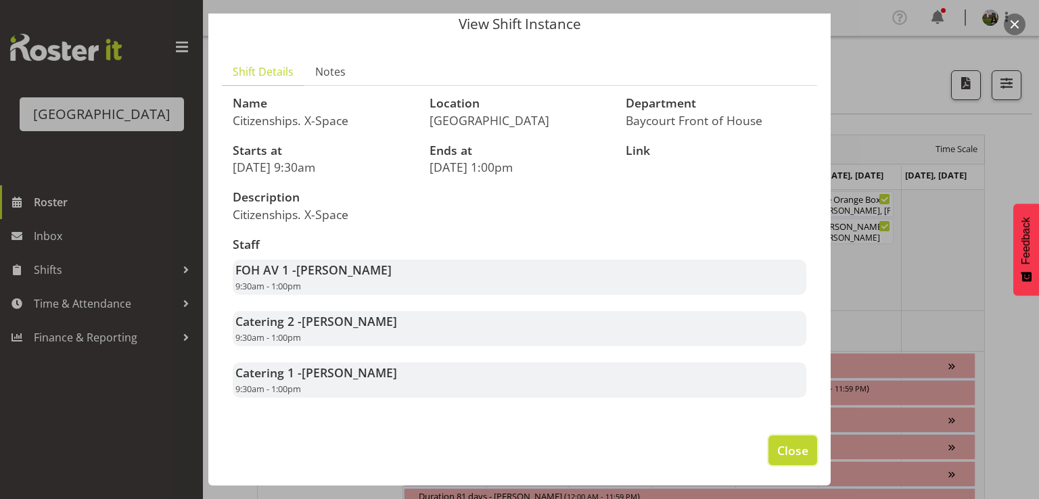
click at [787, 453] on span "Close" at bounding box center [792, 451] width 31 height 18
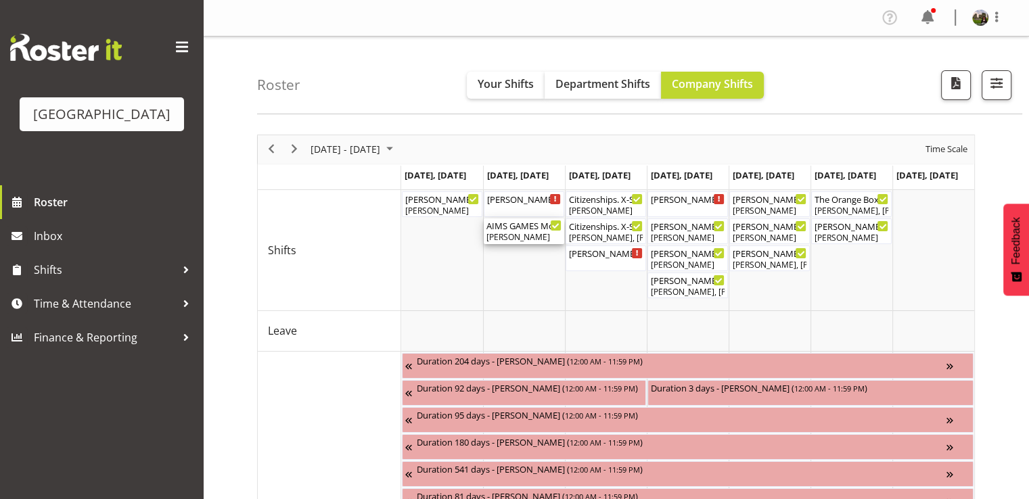
click at [525, 231] on div "AIMS GAMES Movie Night (backup venue) Cargo Shed ( 03:30 PM - 09:30 PM ) [PERSO…" at bounding box center [523, 232] width 75 height 26
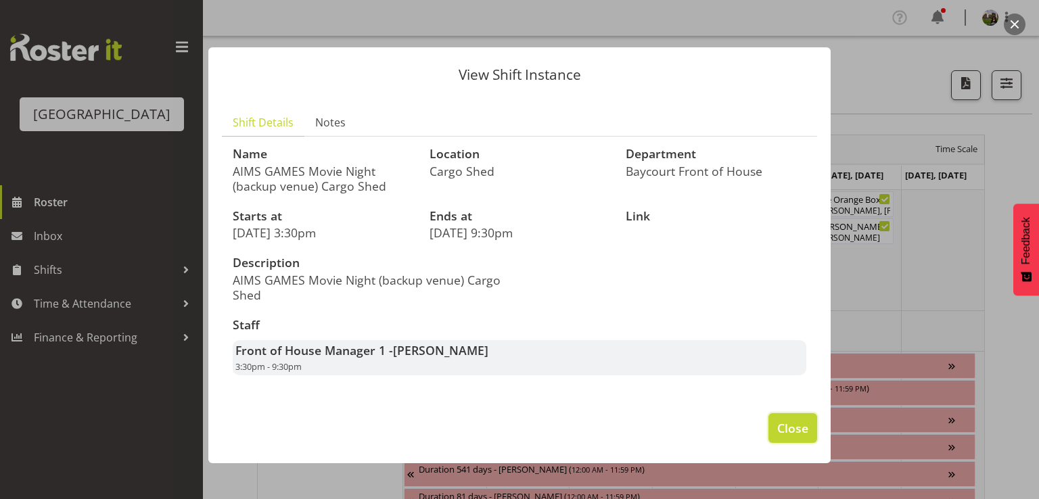
click at [769, 429] on button "Close" at bounding box center [792, 428] width 49 height 30
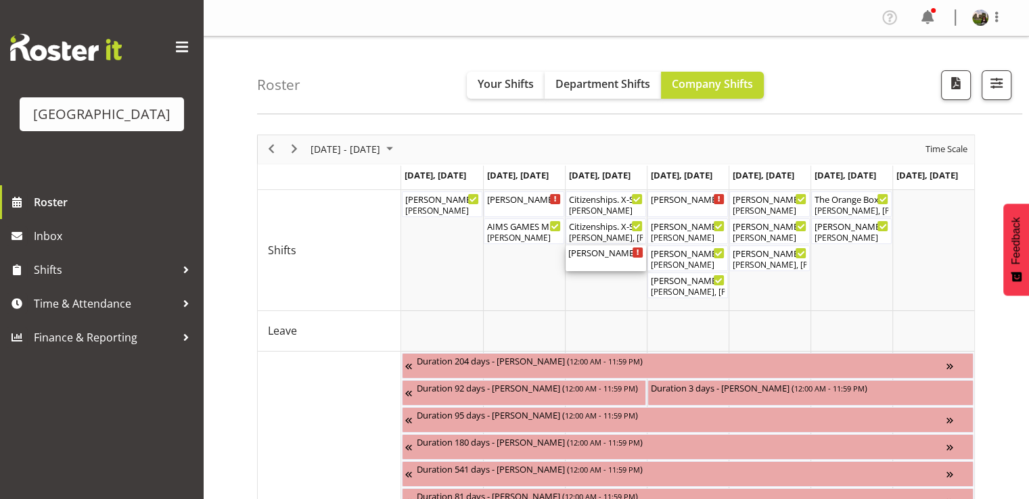
click at [626, 255] on div "[PERSON_NAME] - Box Office (Daytime Shifts) ( 10:00 AM - 02:00 PM )" at bounding box center [605, 253] width 75 height 14
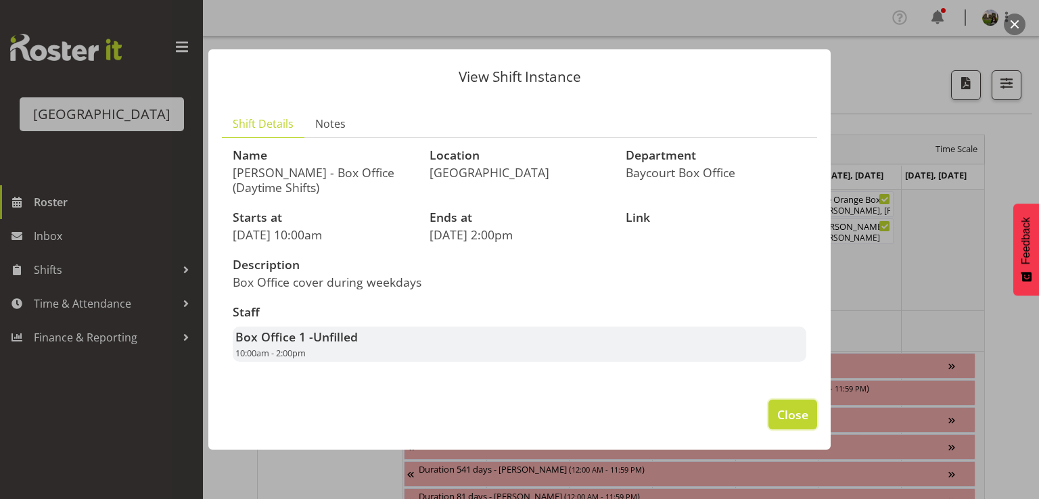
click at [798, 415] on span "Close" at bounding box center [792, 415] width 31 height 18
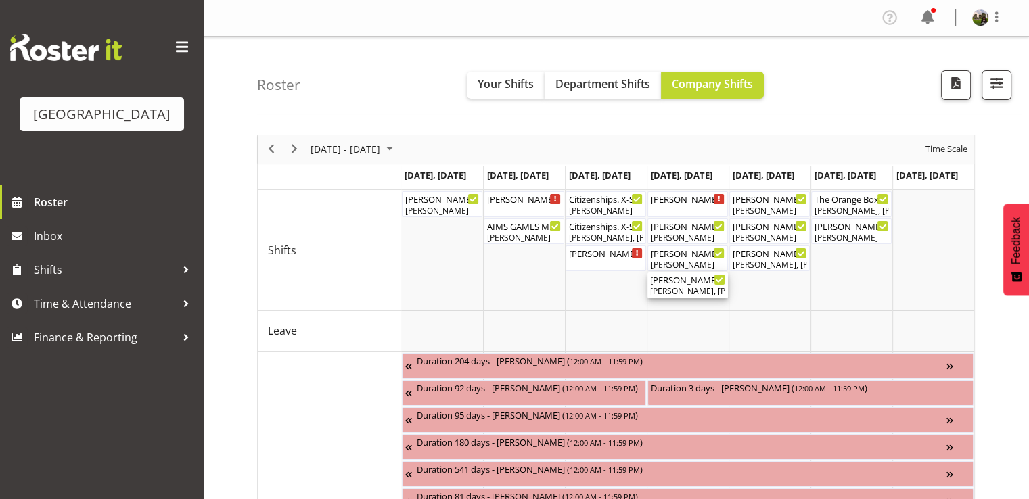
click at [685, 283] on div "[PERSON_NAME] Bloody [PERSON_NAME] ( 06:30 PM - 10:30 PM )" at bounding box center [687, 280] width 75 height 14
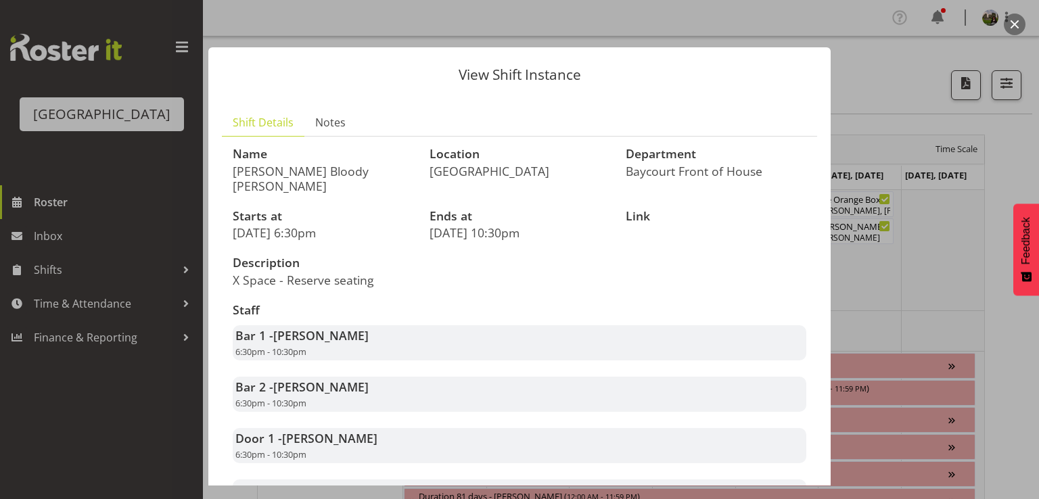
scroll to position [203, 0]
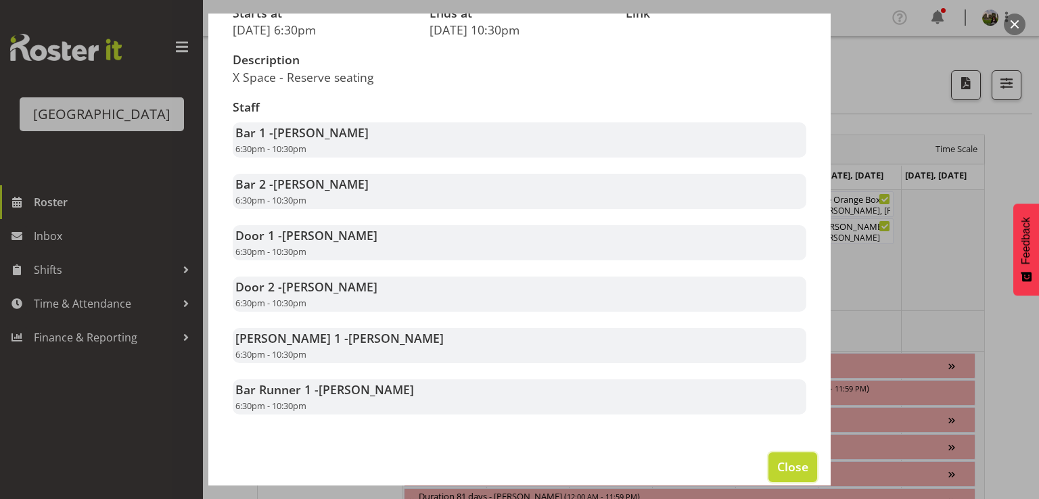
click at [777, 461] on span "Close" at bounding box center [792, 467] width 31 height 18
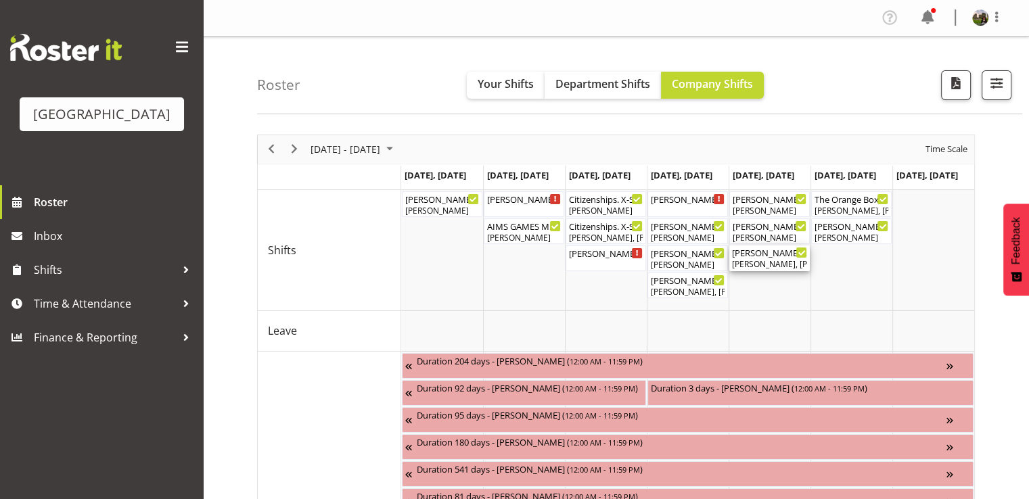
click at [768, 258] on div "[PERSON_NAME], [PERSON_NAME], [PERSON_NAME], [PERSON_NAME], [PERSON_NAME], [PER…" at bounding box center [769, 264] width 75 height 12
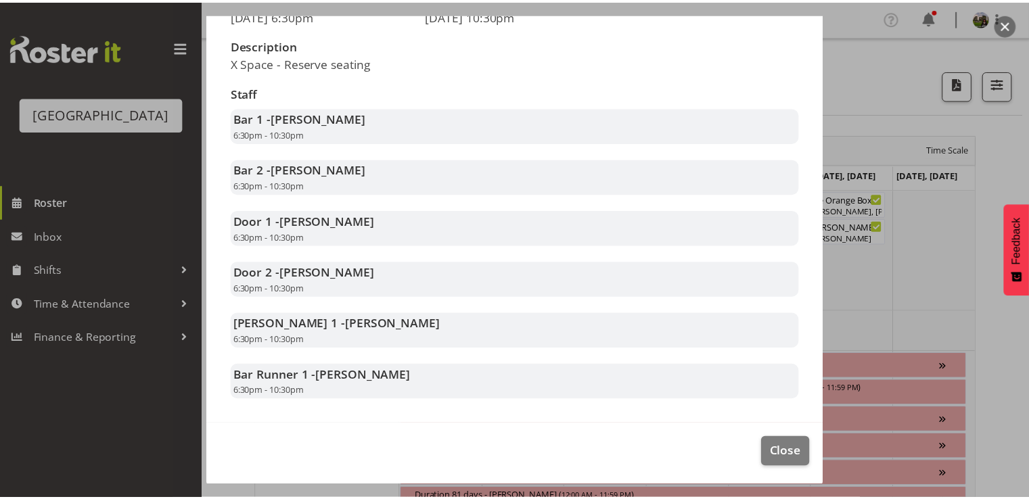
scroll to position [219, 0]
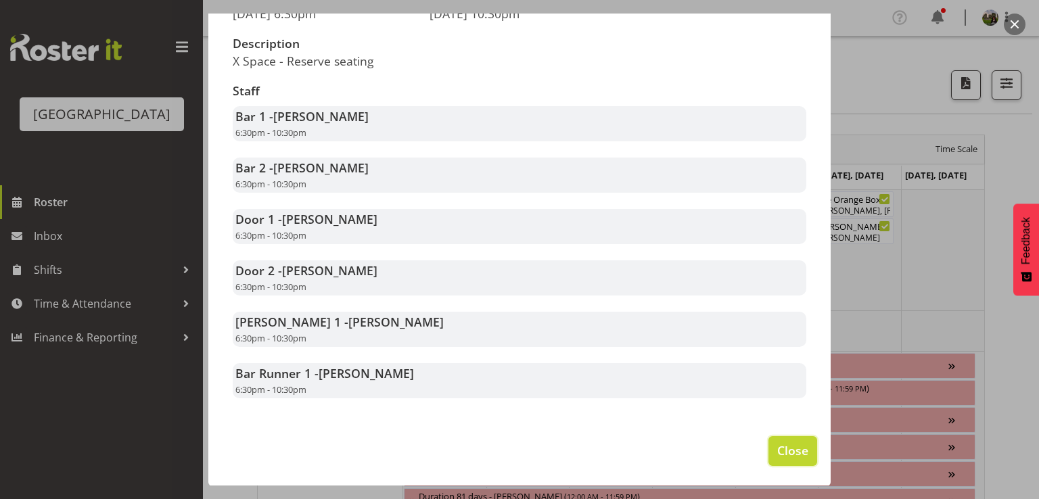
click at [787, 446] on span "Close" at bounding box center [792, 451] width 31 height 18
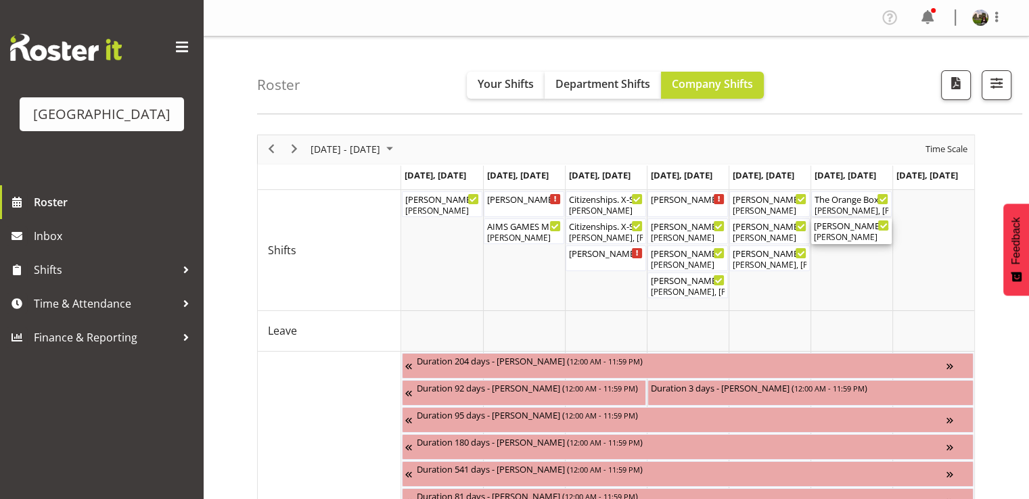
click at [831, 233] on div "[PERSON_NAME]" at bounding box center [851, 237] width 75 height 12
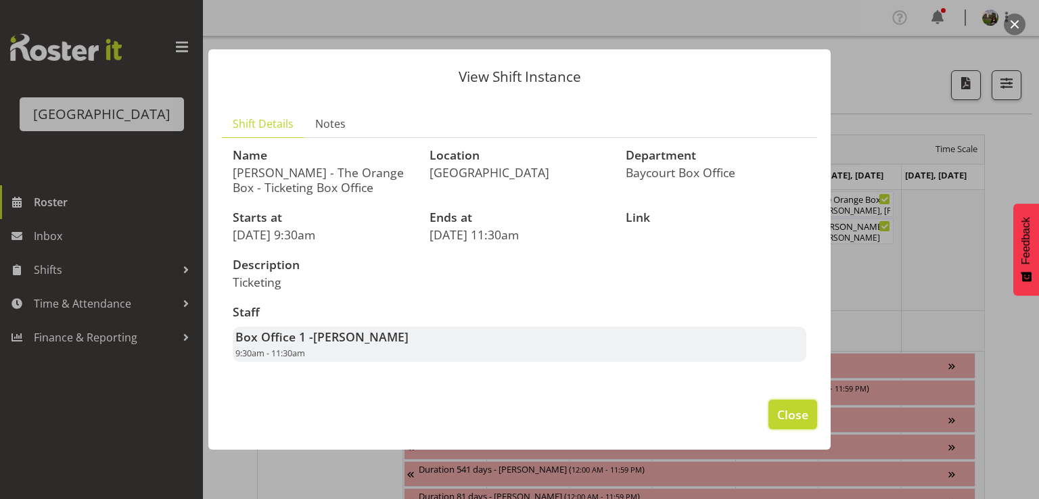
click at [798, 412] on span "Close" at bounding box center [792, 415] width 31 height 18
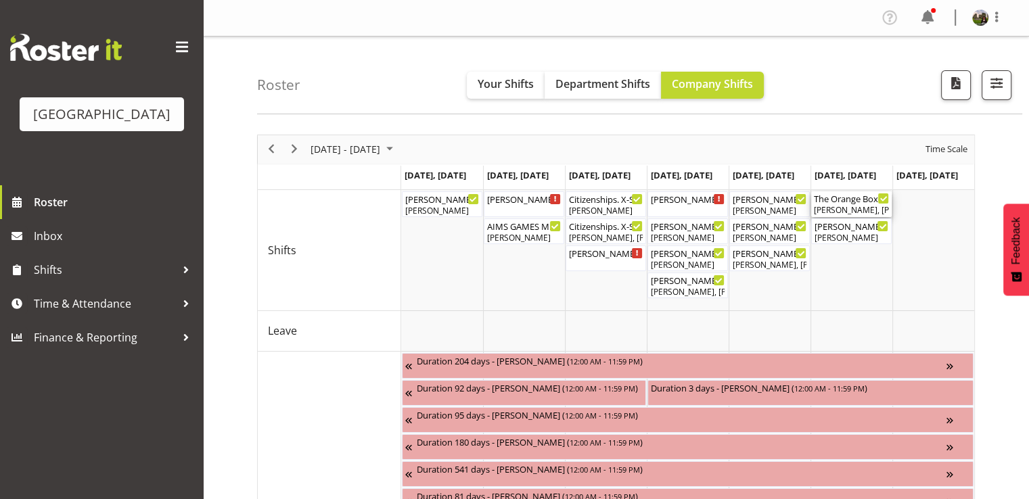
click at [850, 200] on div "The Orange Box ( 07:00 AM - 02:00 PM )" at bounding box center [851, 198] width 75 height 14
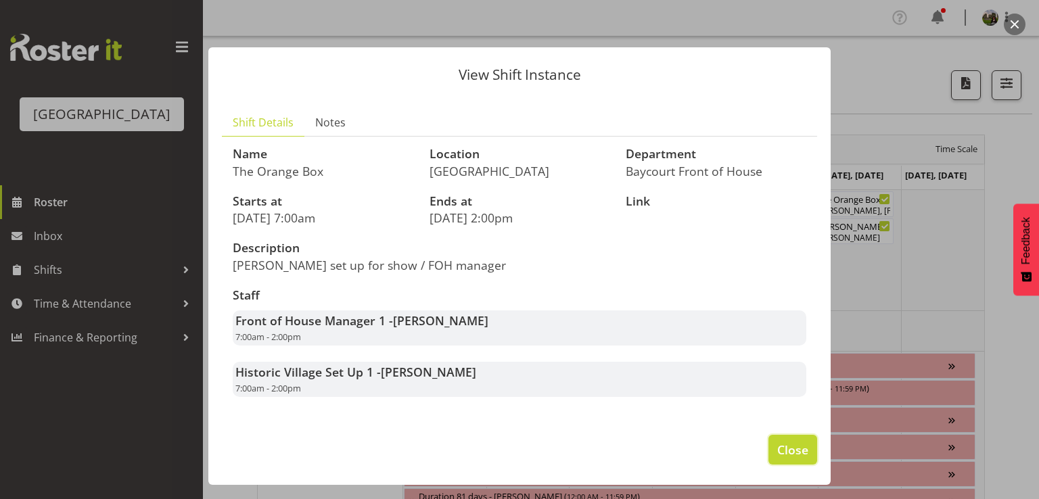
click at [785, 442] on span "Close" at bounding box center [792, 450] width 31 height 18
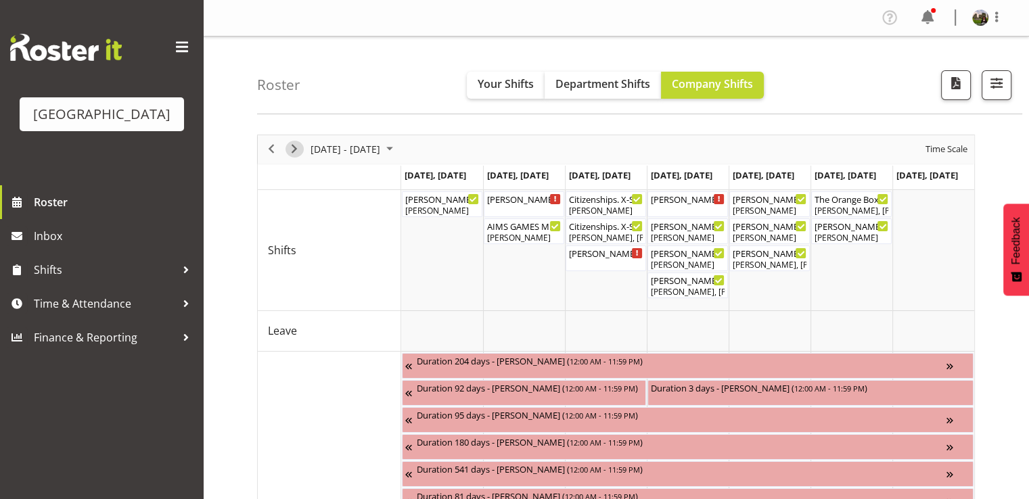
click at [290, 147] on span "Next" at bounding box center [294, 149] width 16 height 17
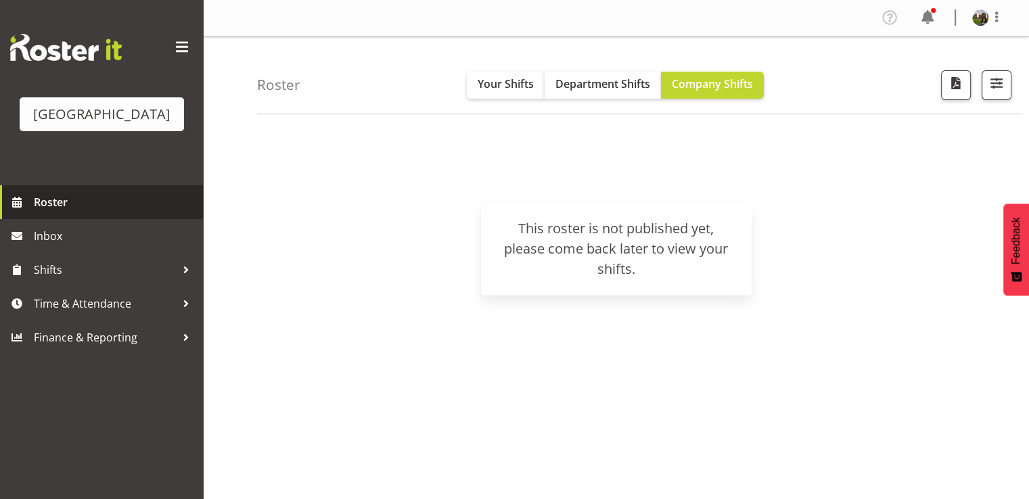
click at [38, 212] on span "Roster" at bounding box center [115, 202] width 162 height 20
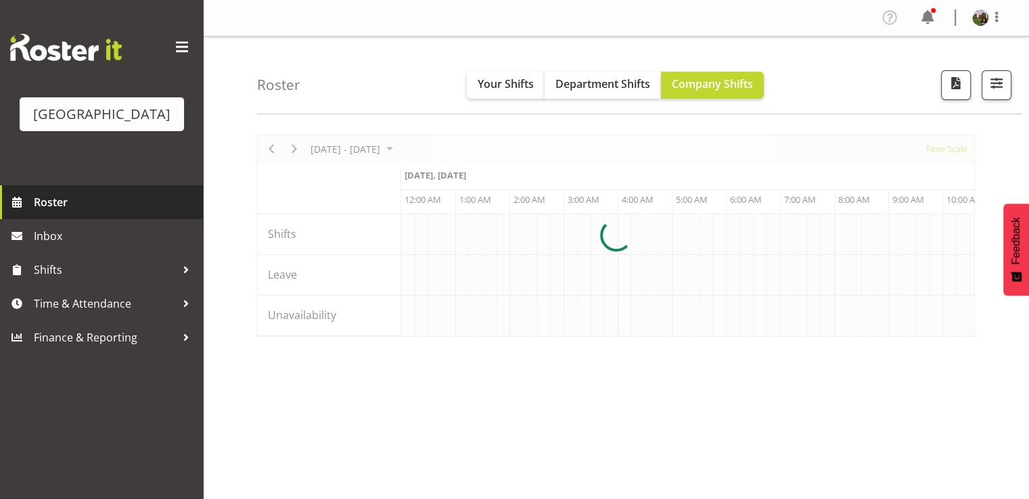
scroll to position [0, 5195]
